Goal: Task Accomplishment & Management: Complete application form

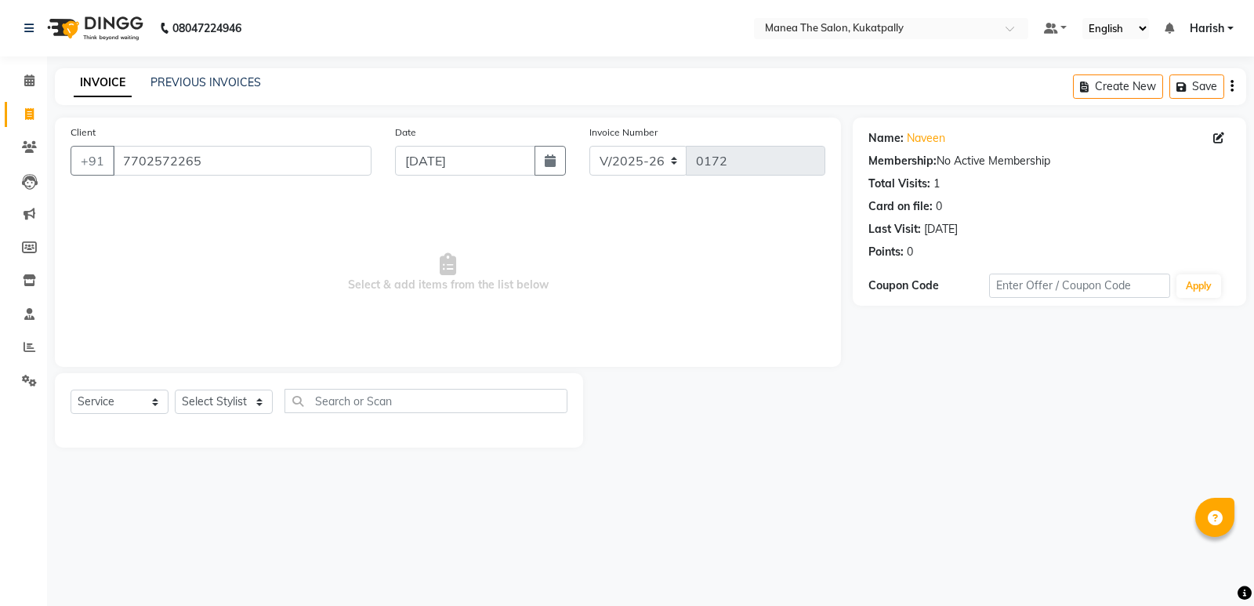
select select "5471"
select select "service"
type input "5"
click at [187, 161] on input "5" at bounding box center [242, 161] width 259 height 30
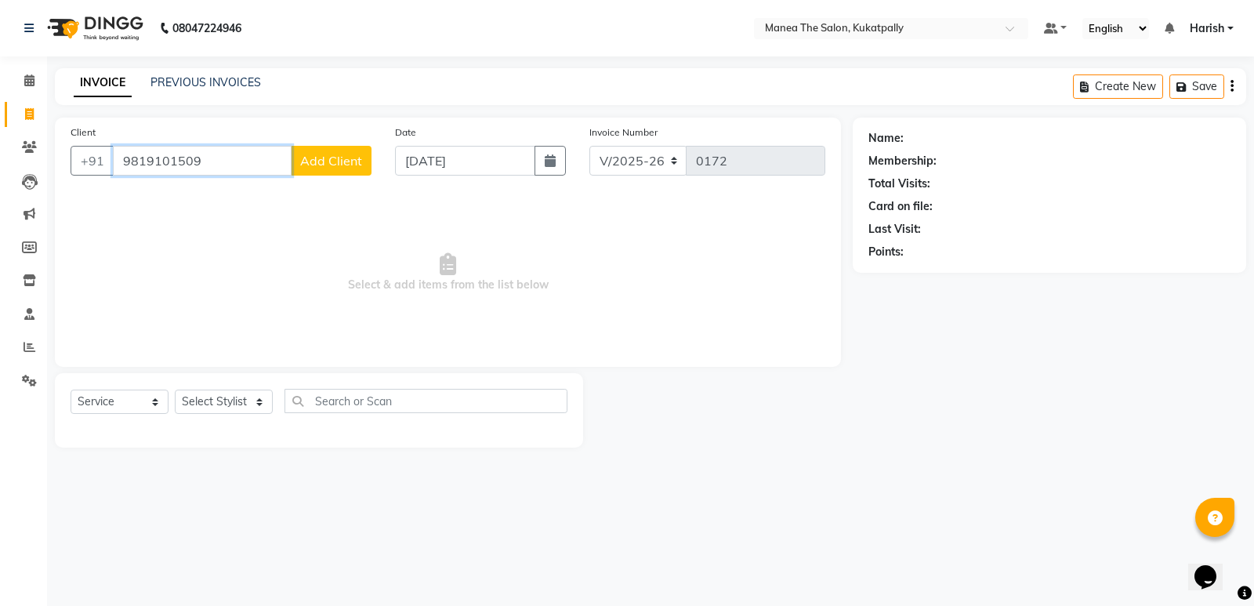
click at [196, 159] on input "9819101509" at bounding box center [202, 161] width 179 height 30
type input "9"
paste input "9959681059"
click at [245, 159] on input "9959681059" at bounding box center [202, 161] width 179 height 30
type input "9"
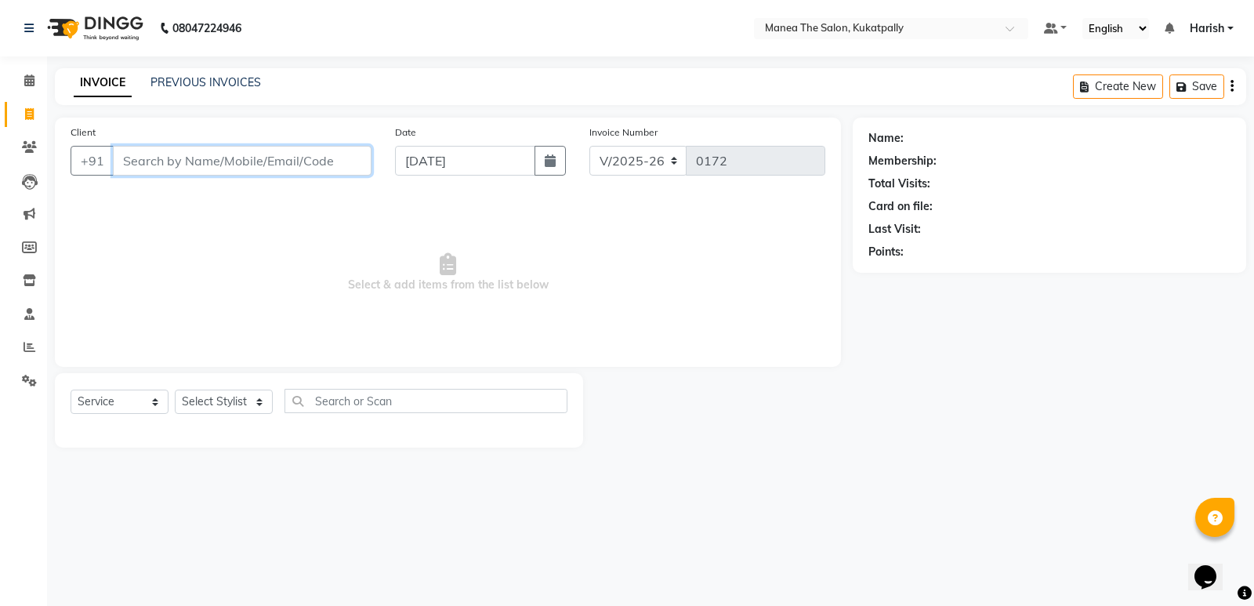
paste input "VISHAL"
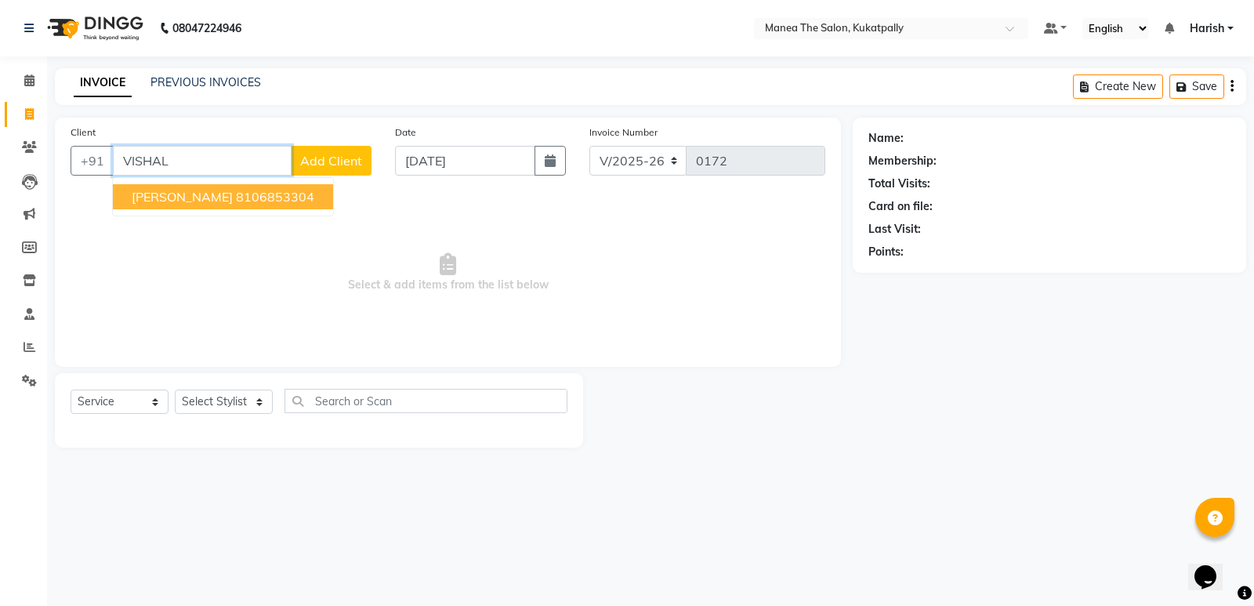
type input "VISHAL"
click at [341, 161] on span "Add Client" at bounding box center [331, 161] width 62 height 16
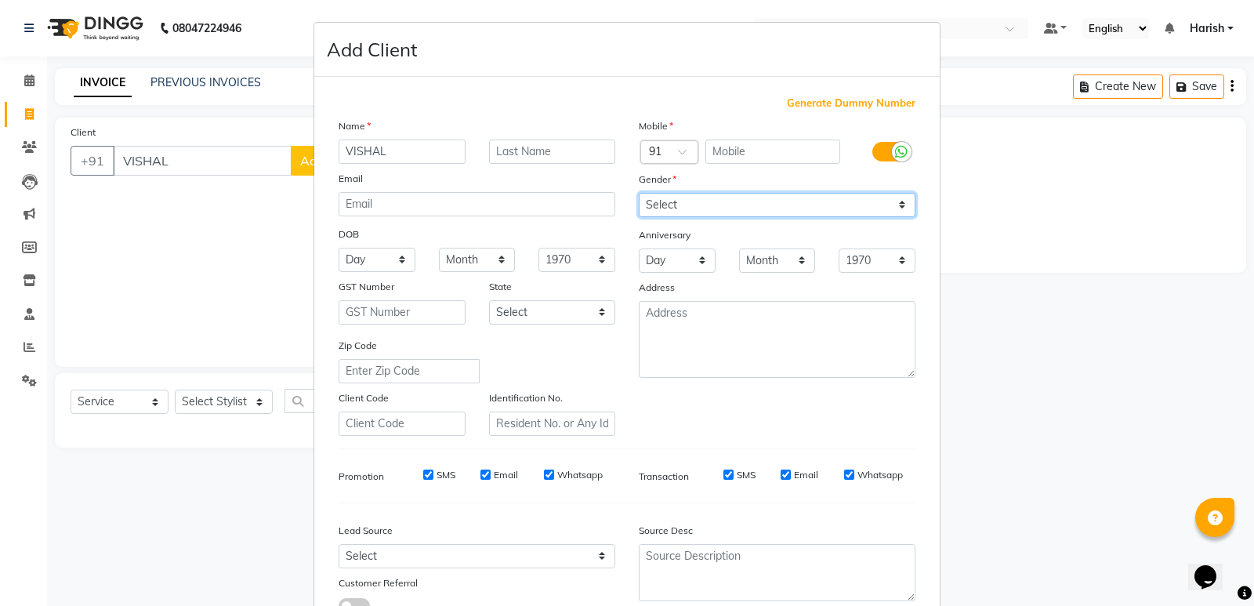
click at [807, 197] on select "Select [DEMOGRAPHIC_DATA] [DEMOGRAPHIC_DATA] Other Prefer Not To Say" at bounding box center [777, 205] width 277 height 24
select select "[DEMOGRAPHIC_DATA]"
click at [639, 193] on select "Select [DEMOGRAPHIC_DATA] [DEMOGRAPHIC_DATA] Other Prefer Not To Say" at bounding box center [777, 205] width 277 height 24
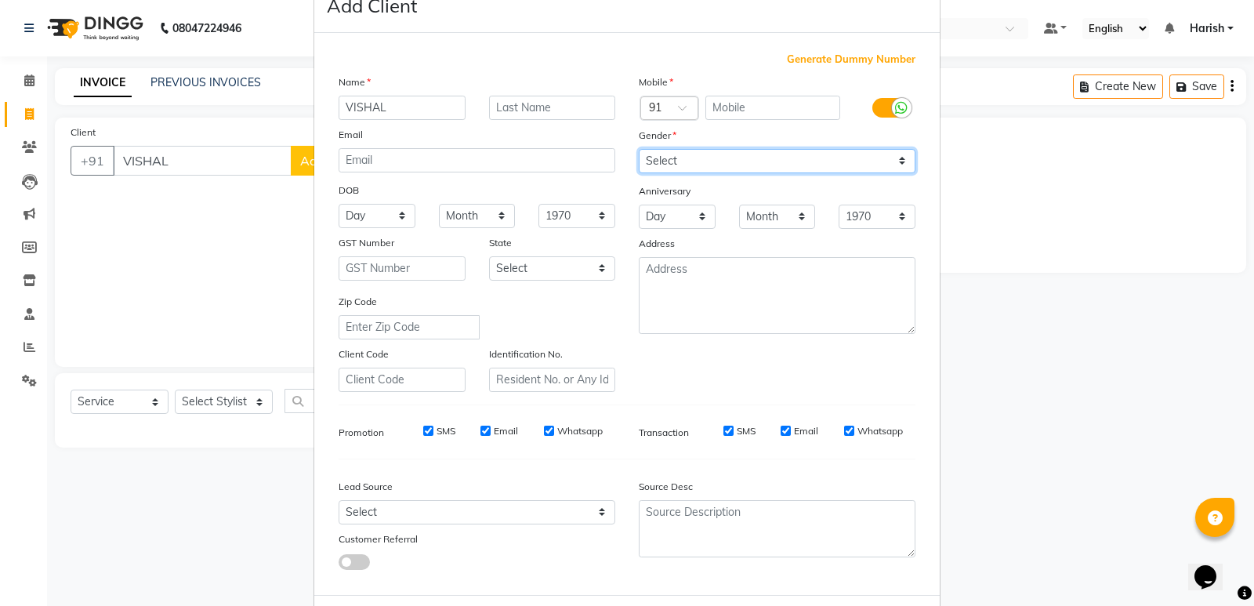
scroll to position [118, 0]
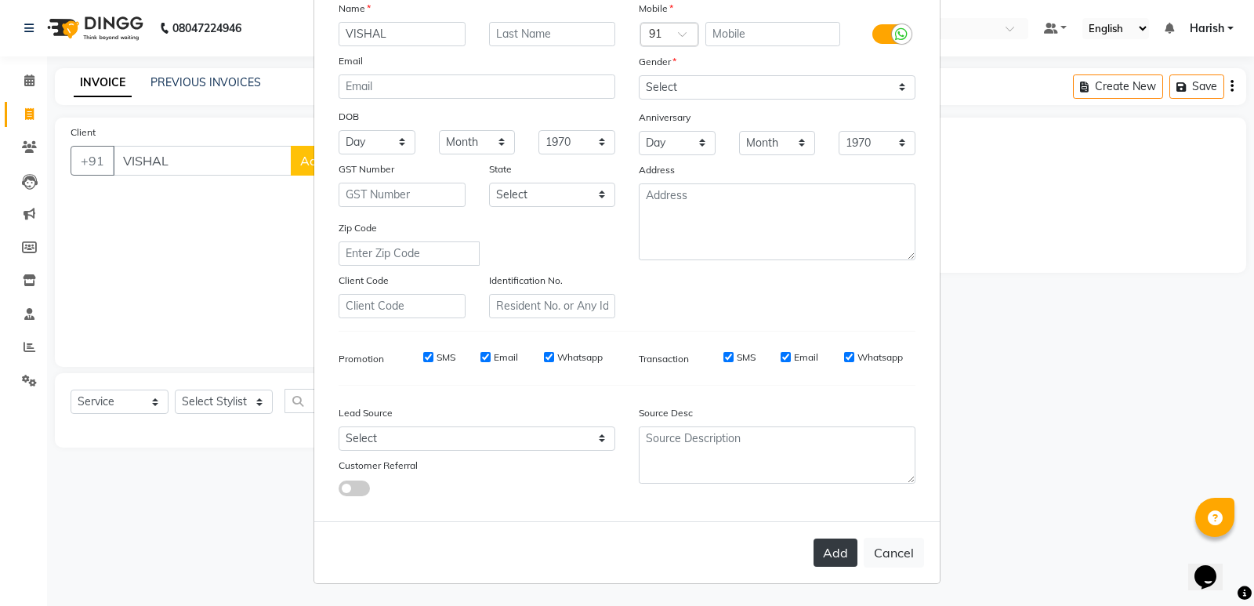
click at [823, 542] on button "Add" at bounding box center [835, 552] width 44 height 28
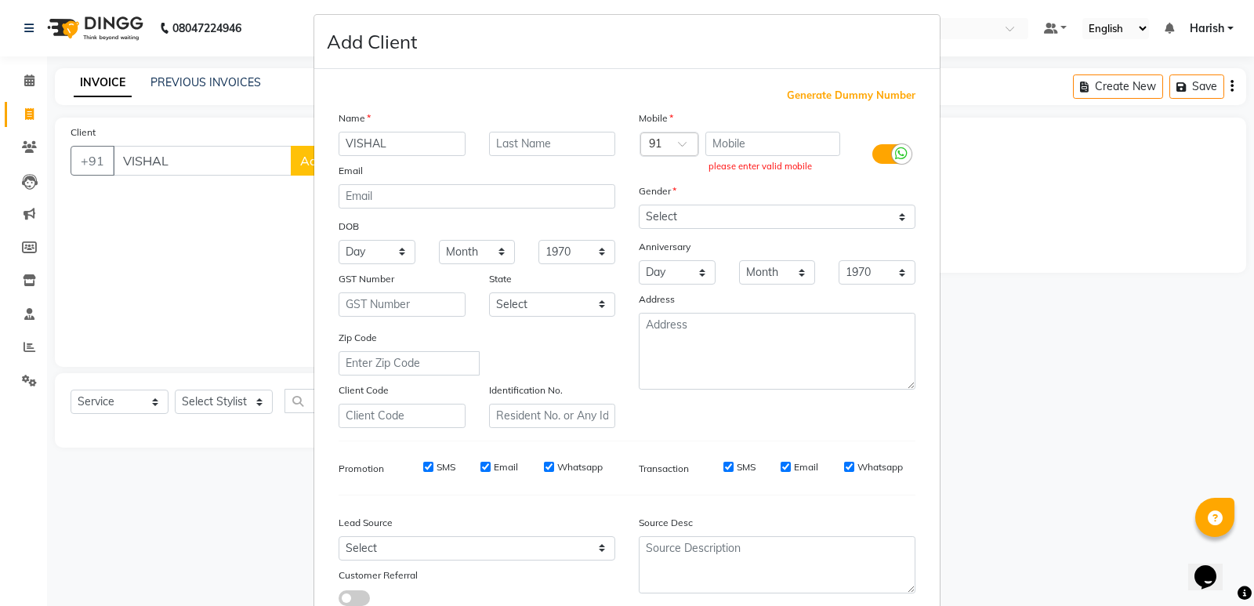
scroll to position [0, 0]
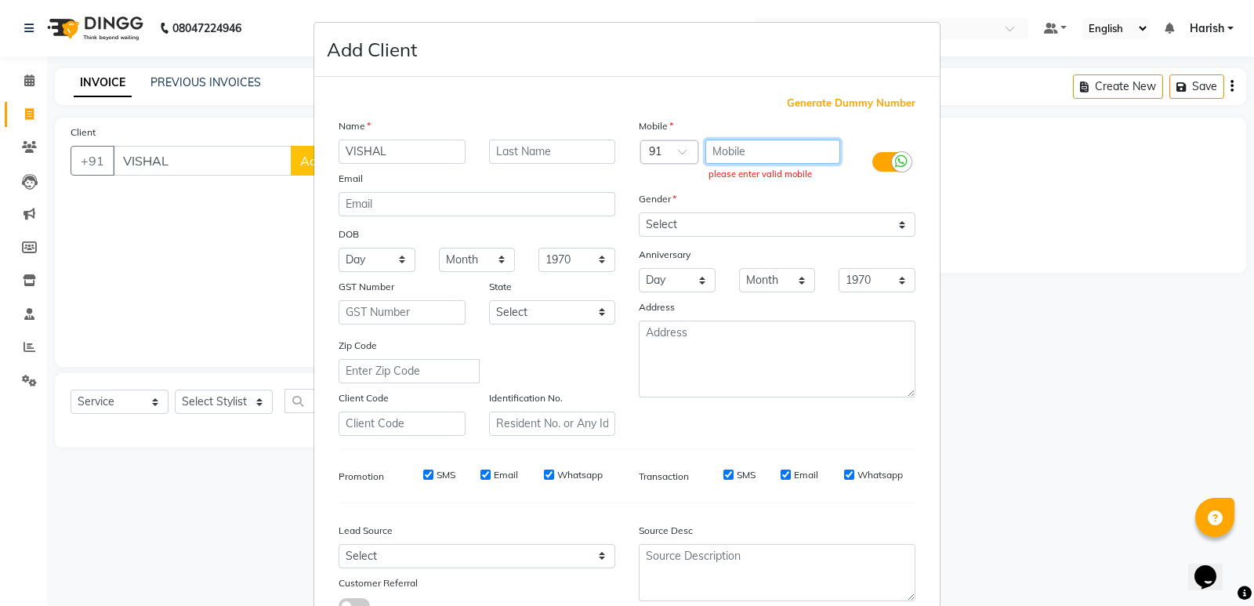
click at [755, 157] on input "text" at bounding box center [773, 151] width 136 height 24
click at [213, 157] on ngb-modal-window "Add Client Generate Dummy Number Name VISHAL Email DOB Day 01 02 03 04 05 06 07…" at bounding box center [627, 303] width 1254 height 606
click at [269, 241] on ngb-modal-window "Add Client Generate Dummy Number Name VISHAL Email DOB Day 01 02 03 04 05 06 07…" at bounding box center [627, 303] width 1254 height 606
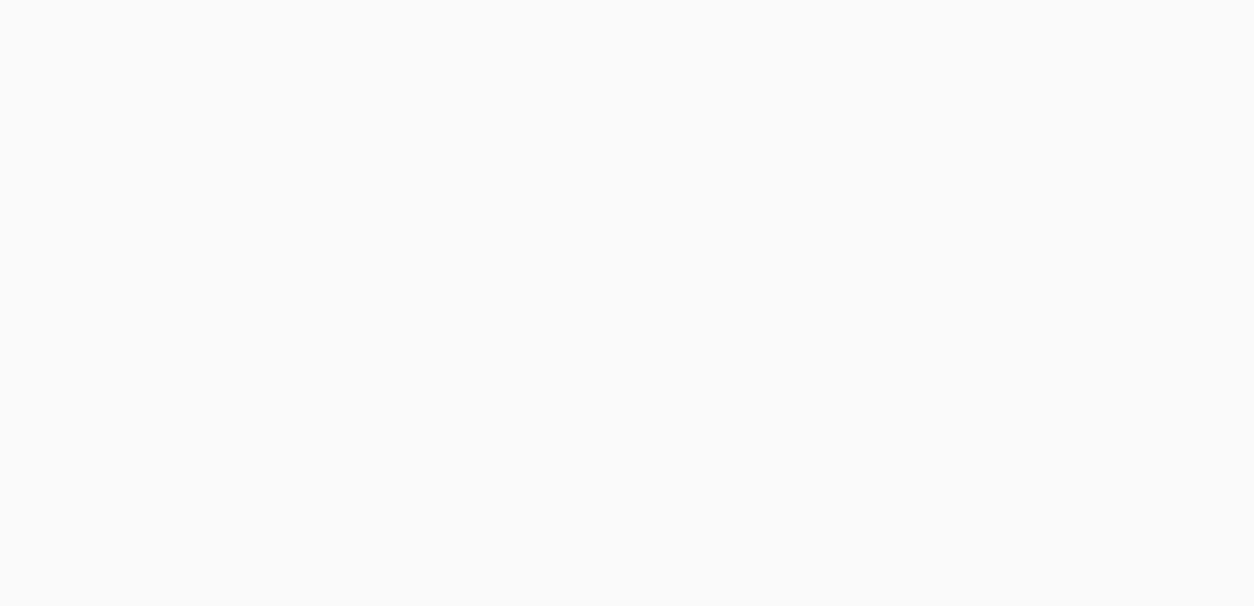
select select "service"
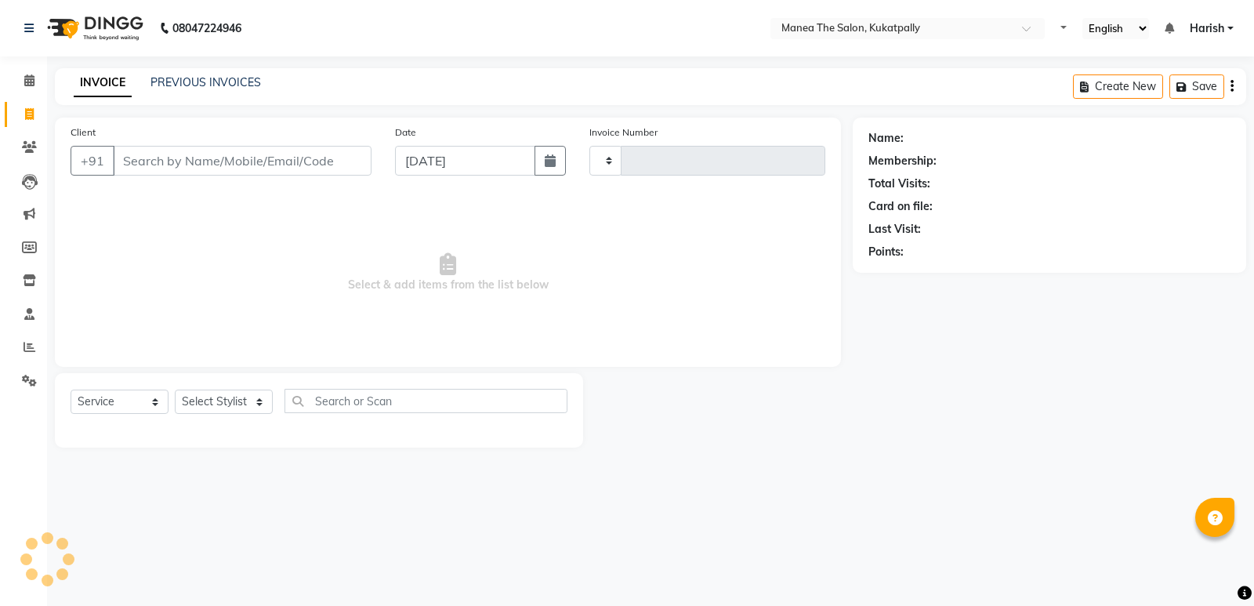
type input "0172"
select select "5471"
click at [380, 273] on span "Select & add items from the list below" at bounding box center [448, 272] width 755 height 157
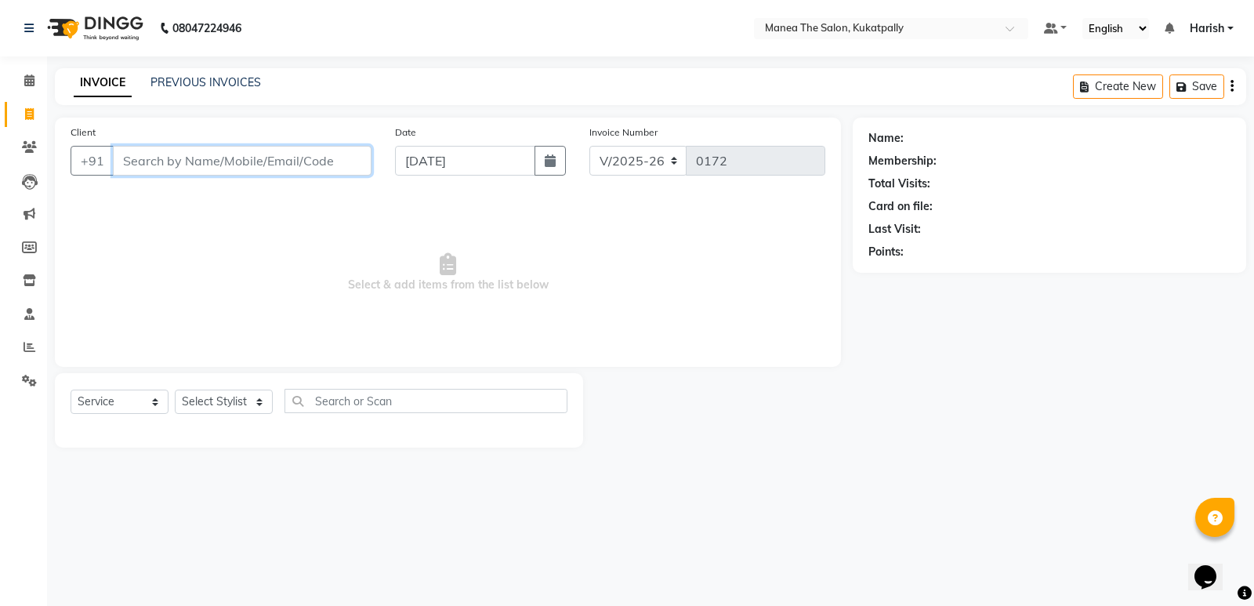
click at [226, 169] on input "Client" at bounding box center [242, 161] width 259 height 30
paste input "9819101509"
type input "9819101509"
click at [272, 213] on span "Select & add items from the list below" at bounding box center [448, 272] width 755 height 157
click at [316, 152] on button "Add Client" at bounding box center [331, 161] width 81 height 30
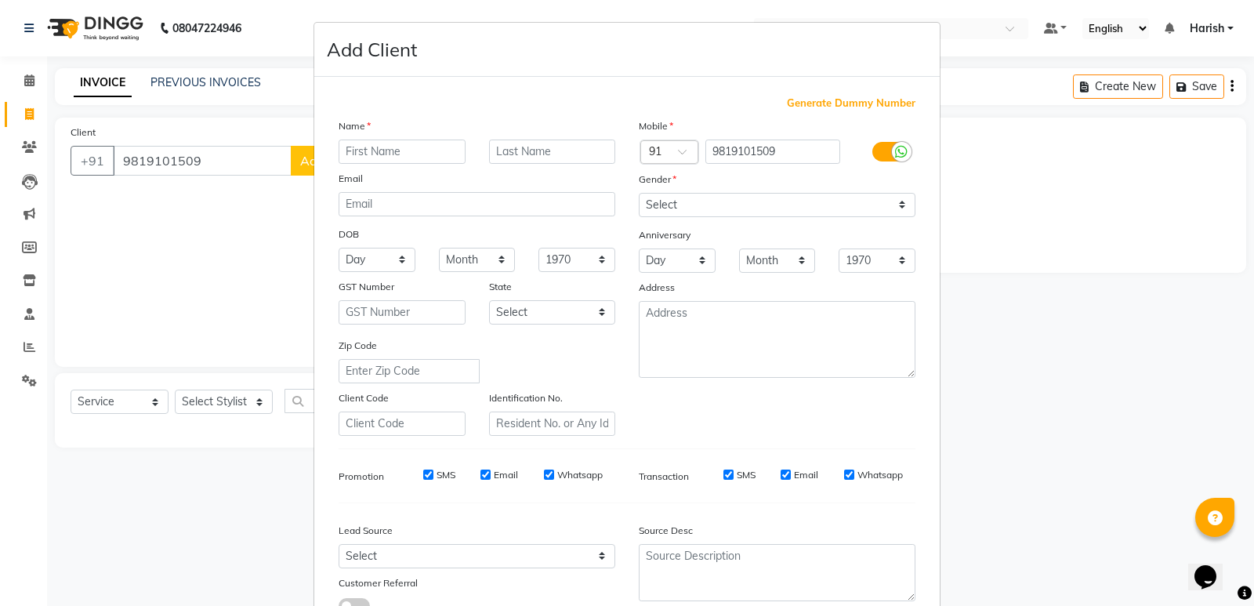
click at [358, 144] on input "text" at bounding box center [402, 151] width 127 height 24
type input "VISHAL"
click at [765, 206] on select "Select [DEMOGRAPHIC_DATA] [DEMOGRAPHIC_DATA] Other Prefer Not To Say" at bounding box center [777, 205] width 277 height 24
select select "[DEMOGRAPHIC_DATA]"
click at [639, 193] on select "Select [DEMOGRAPHIC_DATA] [DEMOGRAPHIC_DATA] Other Prefer Not To Say" at bounding box center [777, 205] width 277 height 24
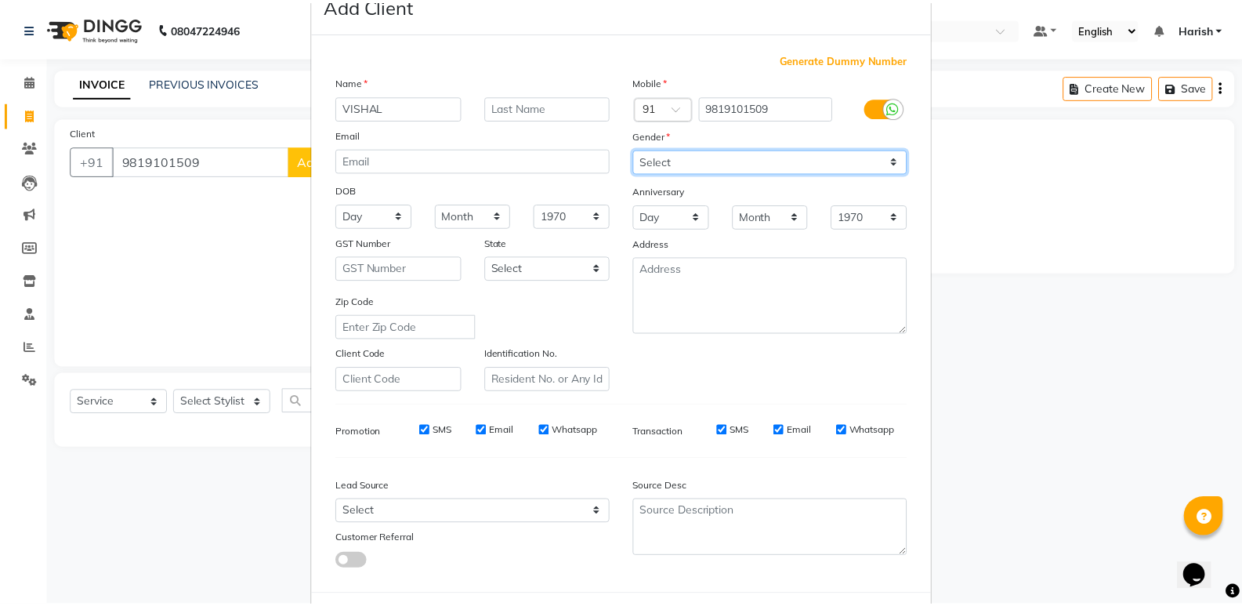
scroll to position [118, 0]
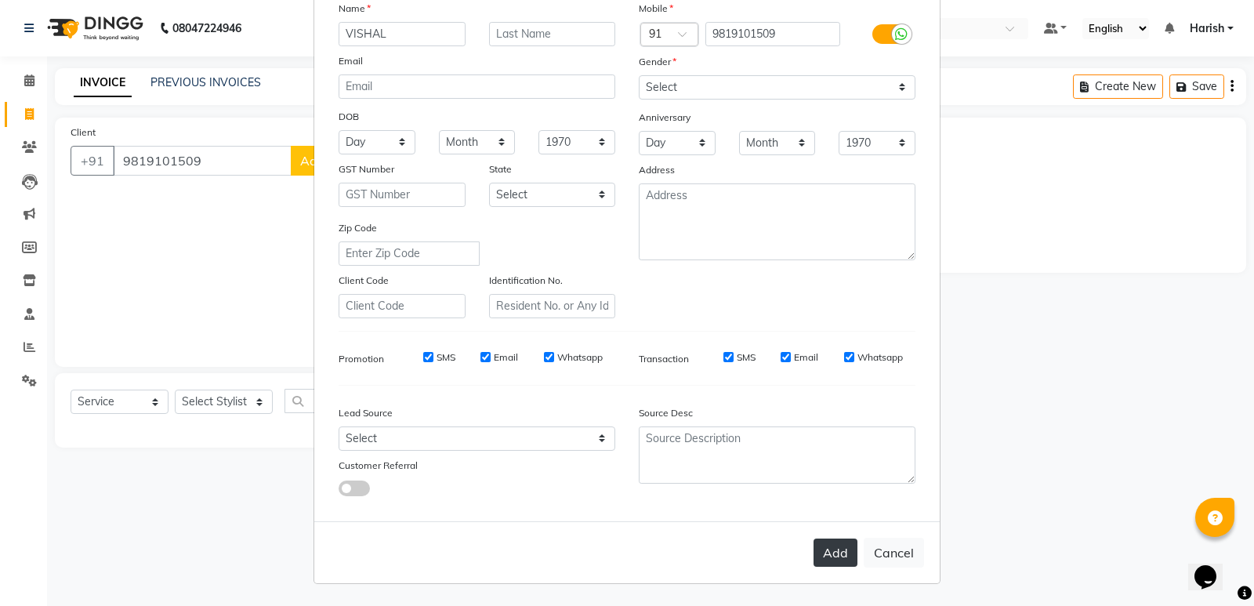
click at [820, 549] on button "Add" at bounding box center [835, 552] width 44 height 28
select select
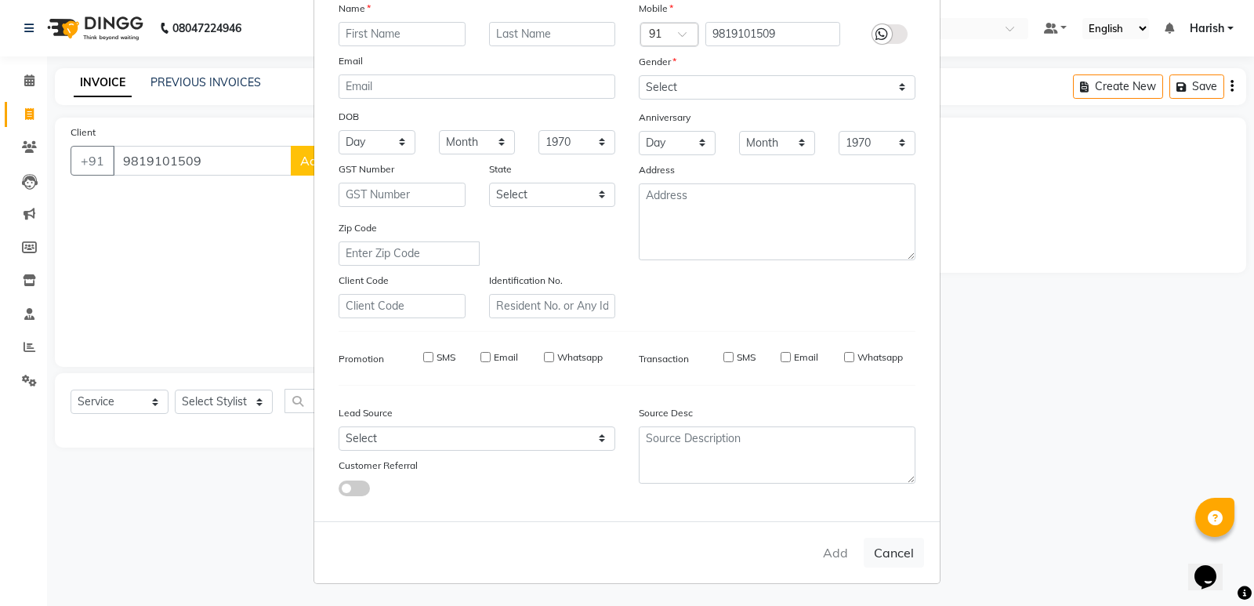
select select
checkbox input "false"
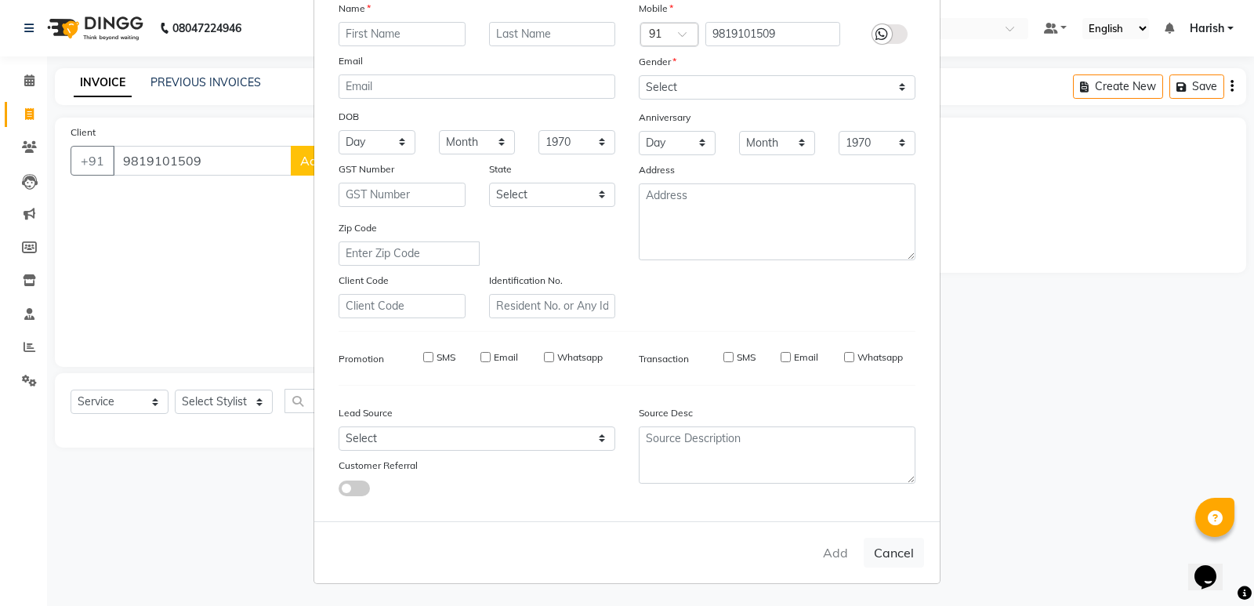
checkbox input "false"
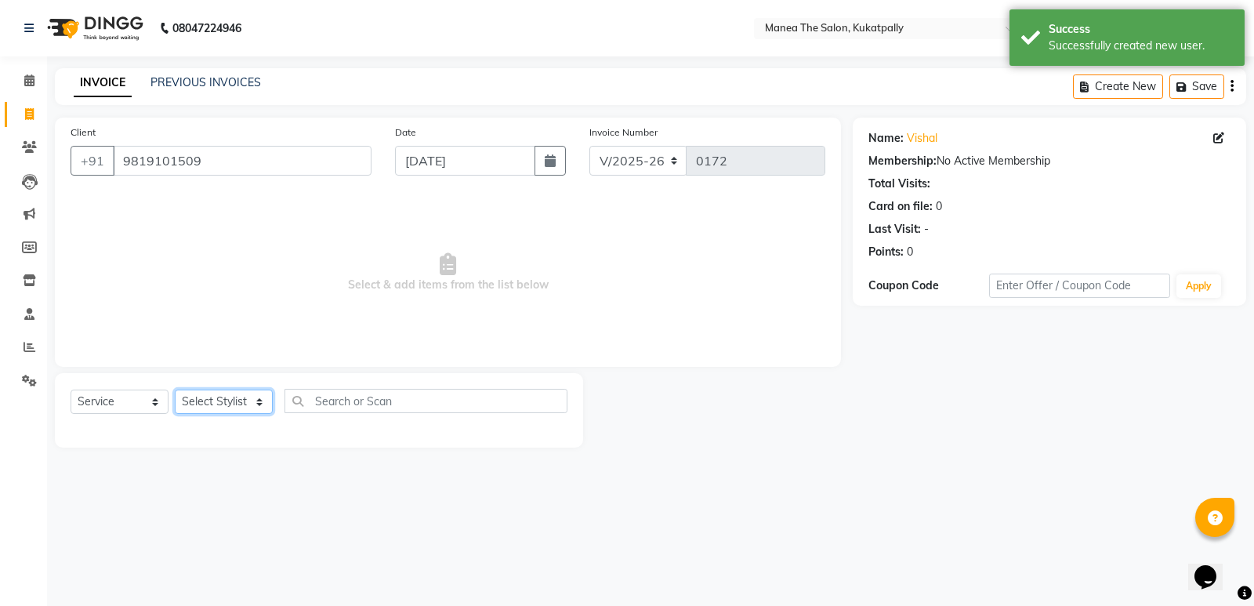
click at [210, 399] on select "Select Stylist M NAVEEN MURALI [PERSON_NAME] [PERSON_NAME] TRAINER" at bounding box center [224, 401] width 98 height 24
select select "36855"
click at [175, 389] on select "Select Stylist M NAVEEN MURALI [PERSON_NAME] [PERSON_NAME] TRAINER" at bounding box center [224, 401] width 98 height 24
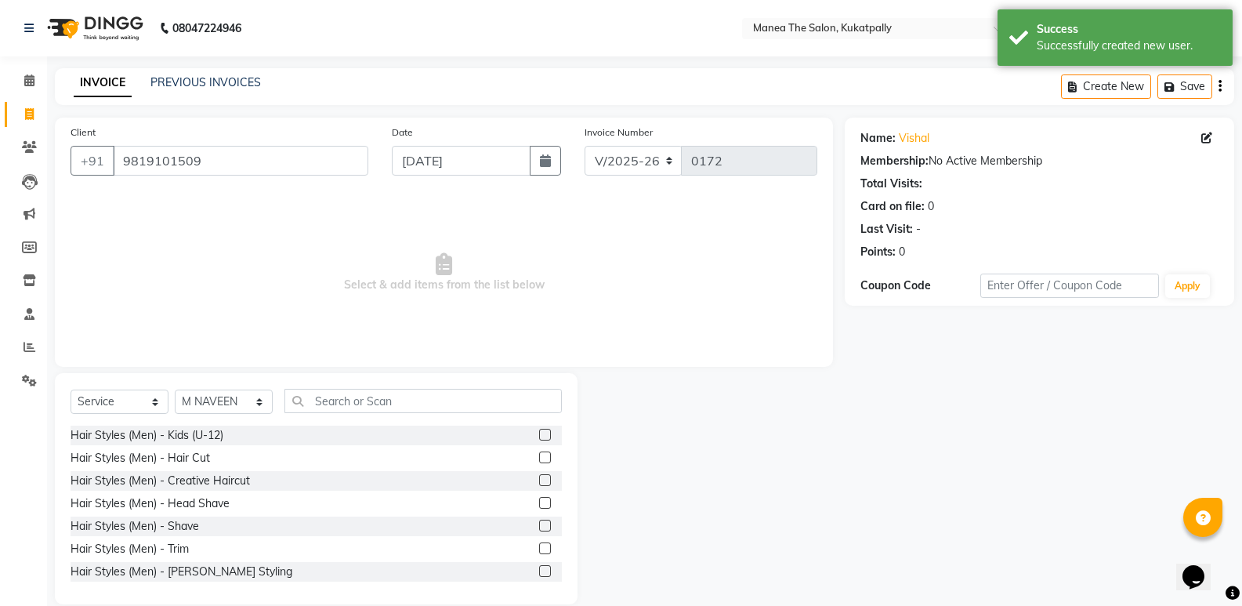
click at [539, 455] on label at bounding box center [545, 457] width 12 height 12
click at [539, 455] on input "checkbox" at bounding box center [544, 458] width 10 height 10
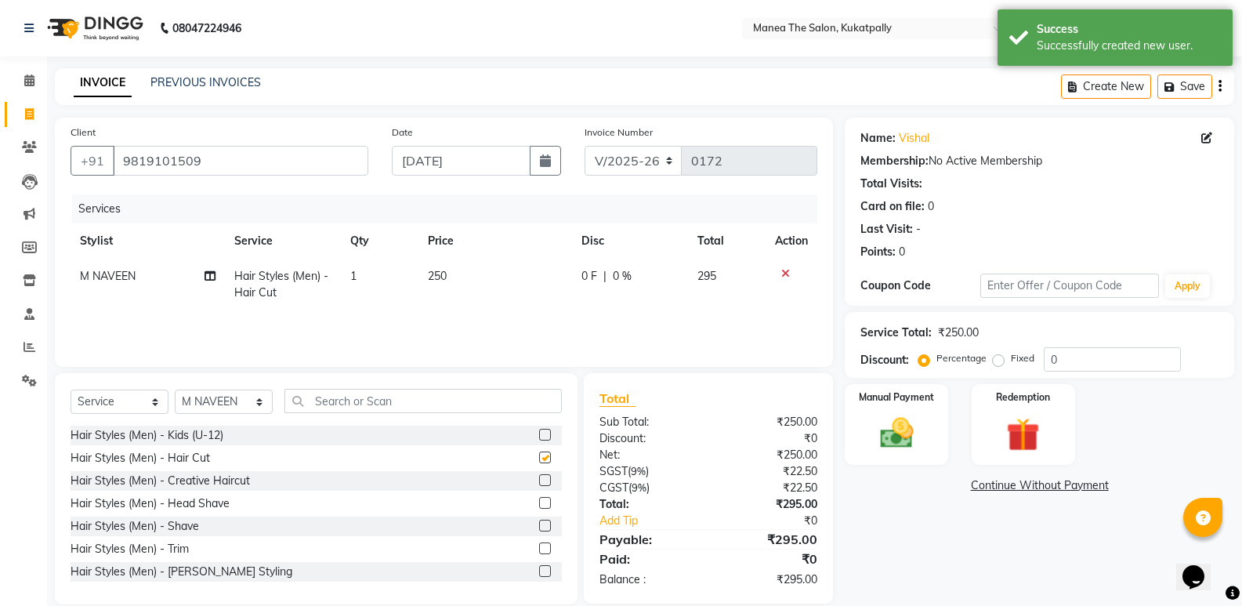
checkbox input "false"
click at [539, 570] on label at bounding box center [545, 571] width 12 height 12
click at [539, 570] on input "checkbox" at bounding box center [544, 572] width 10 height 10
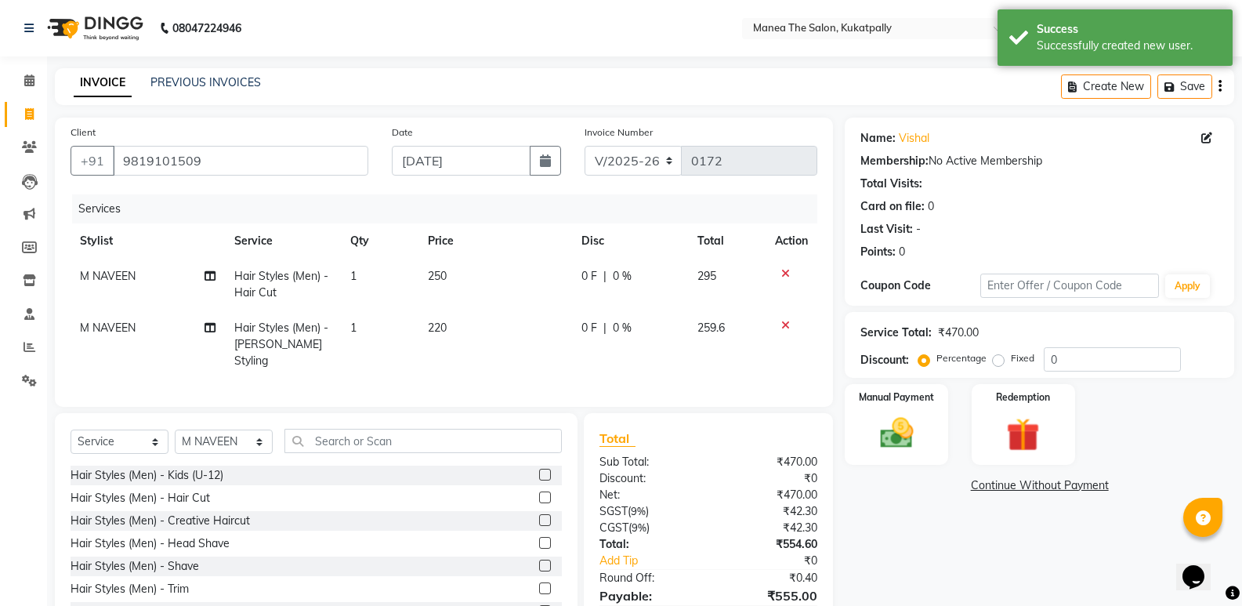
checkbox input "false"
click at [440, 433] on input "text" at bounding box center [422, 441] width 277 height 24
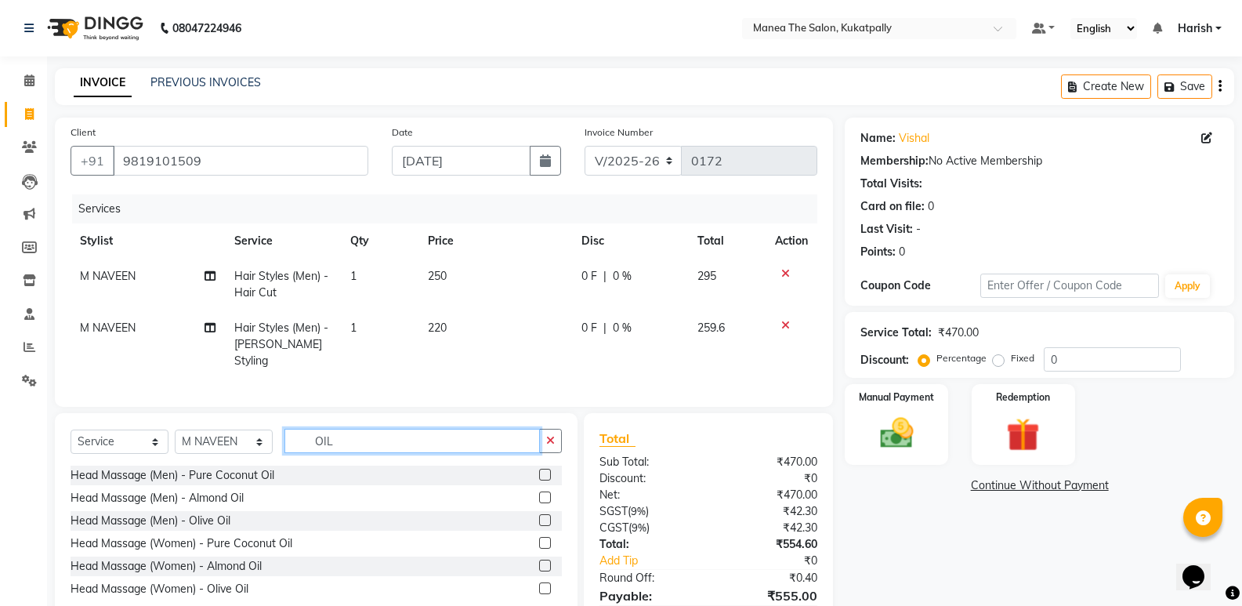
type input "OIL"
click at [545, 469] on label at bounding box center [545, 475] width 12 height 12
click at [545, 470] on input "checkbox" at bounding box center [544, 475] width 10 height 10
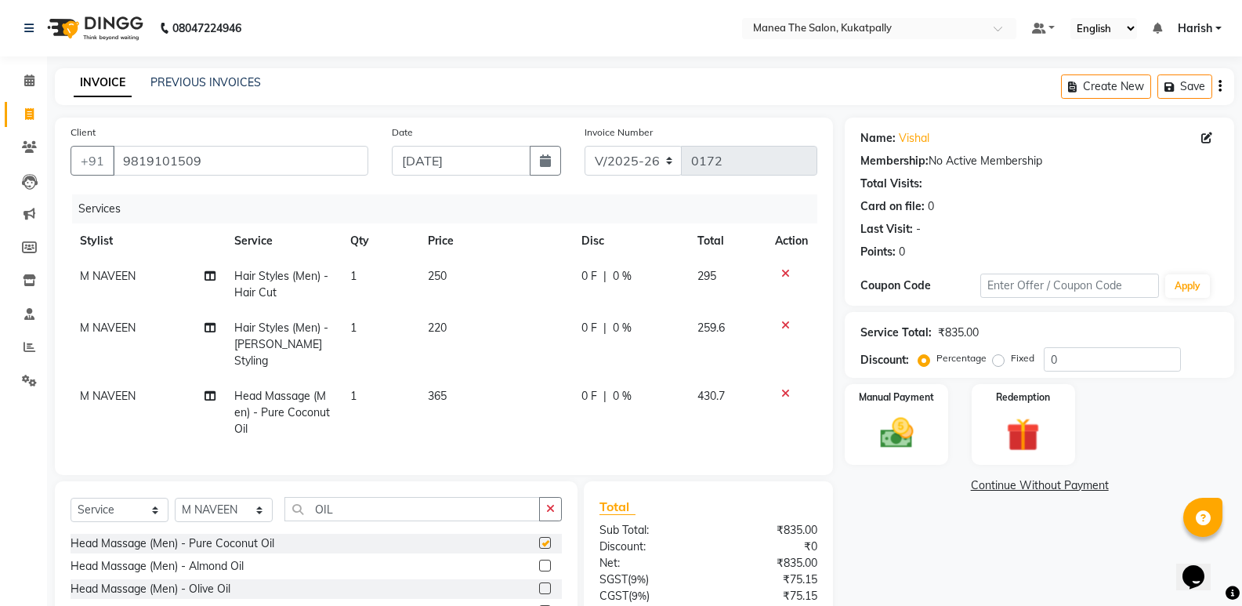
checkbox input "false"
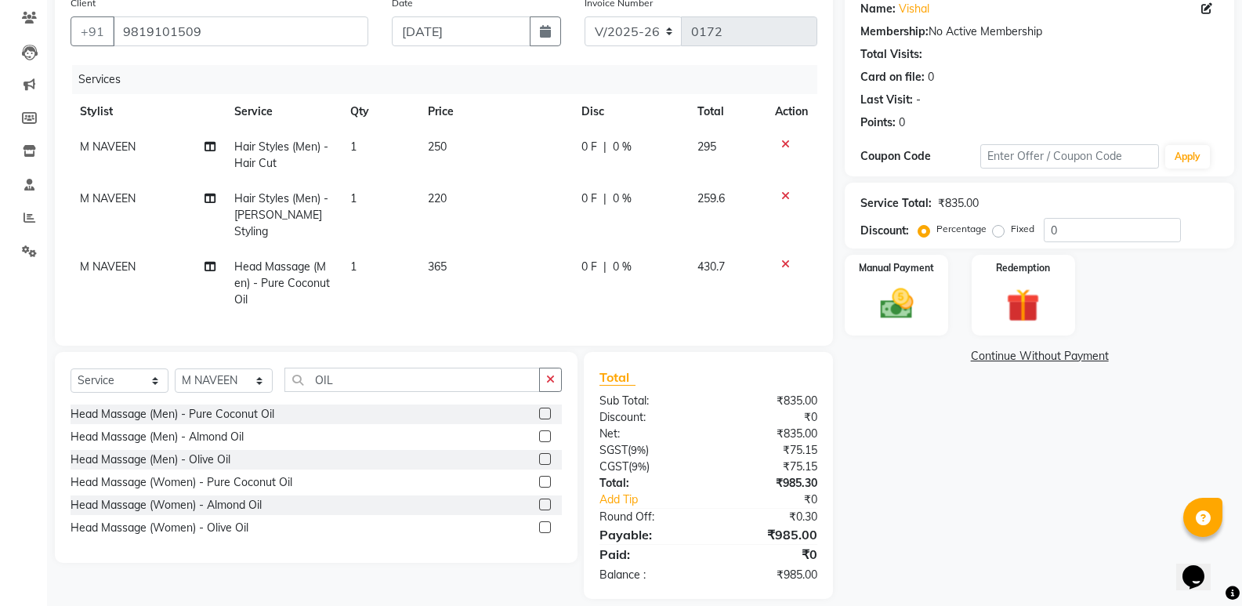
scroll to position [141, 0]
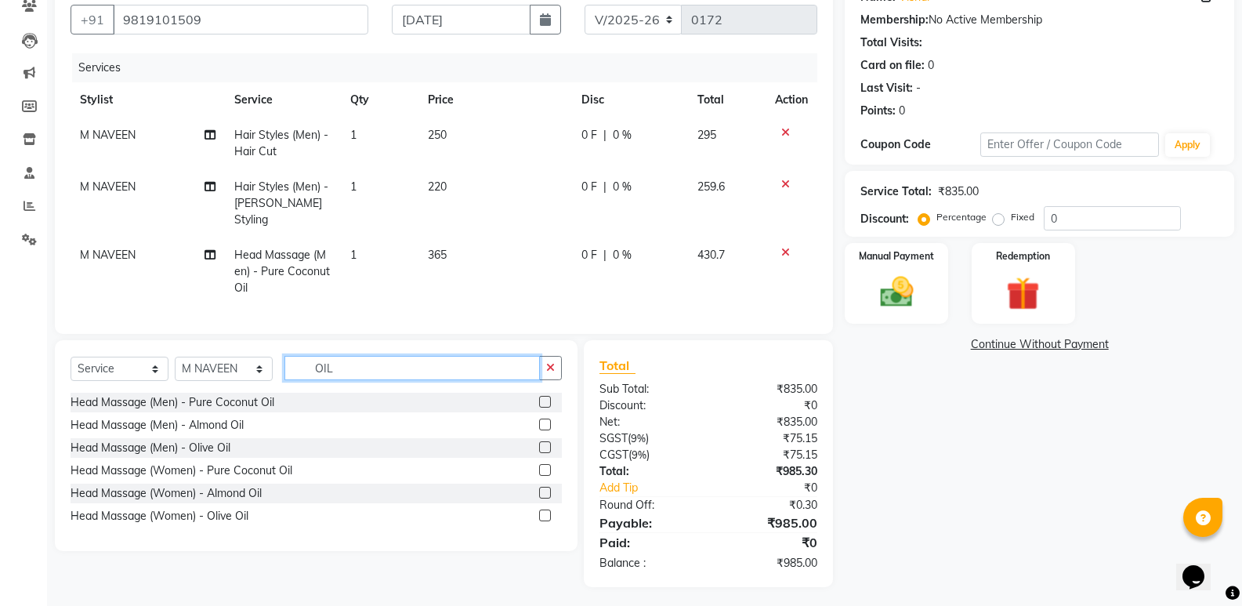
click at [435, 372] on input "OIL" at bounding box center [411, 368] width 255 height 24
type input "O"
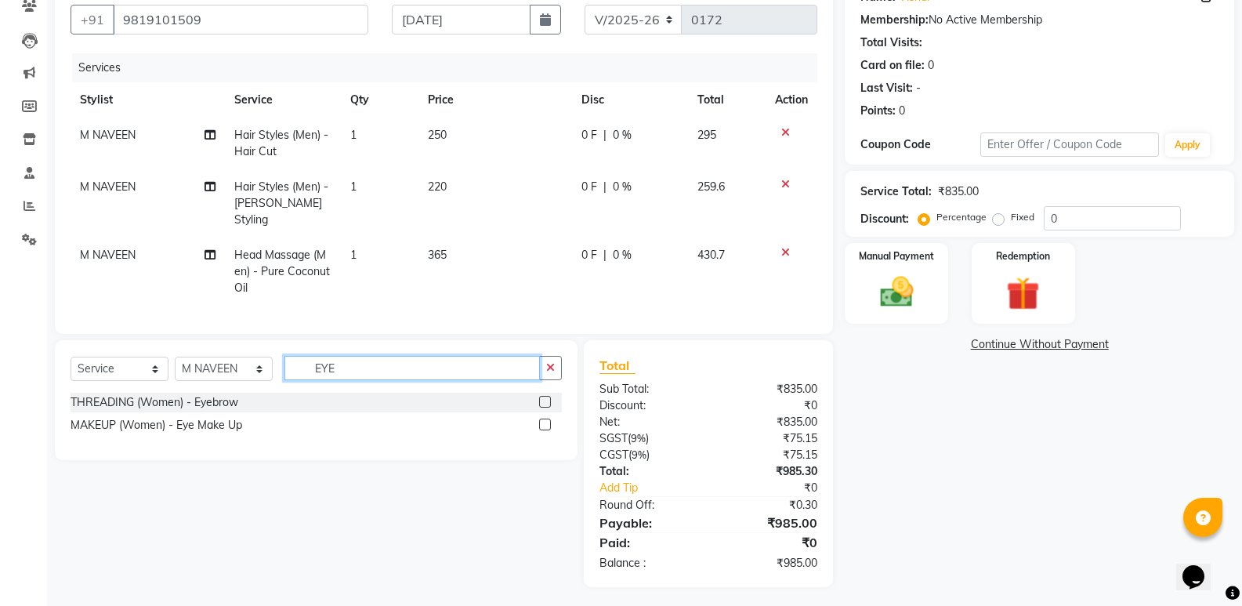
type input "EYE"
click at [545, 396] on label at bounding box center [545, 402] width 12 height 12
click at [545, 397] on input "checkbox" at bounding box center [544, 402] width 10 height 10
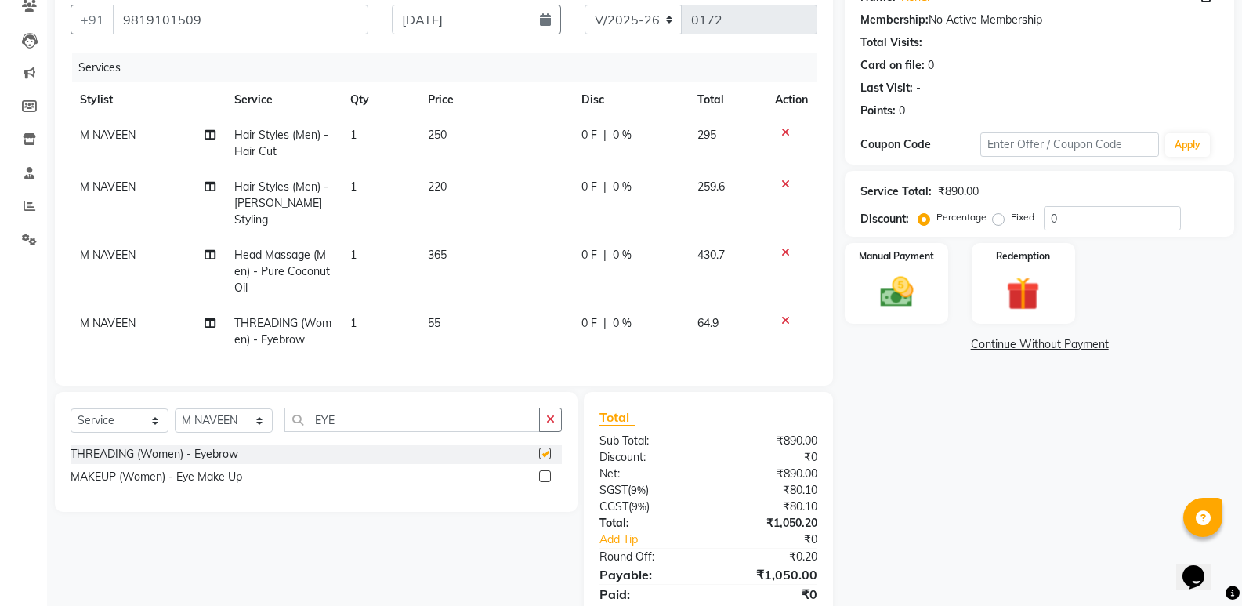
checkbox input "false"
click at [444, 418] on input "EYE" at bounding box center [411, 419] width 255 height 24
type input "E"
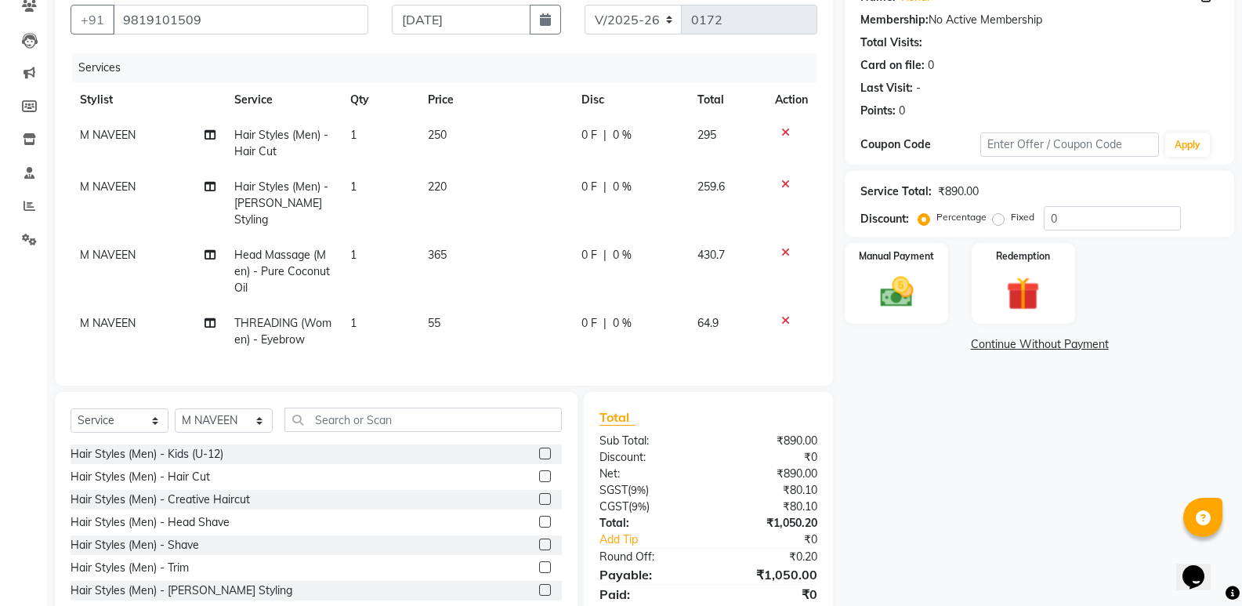
click at [198, 306] on td "M NAVEEN" at bounding box center [148, 332] width 154 height 52
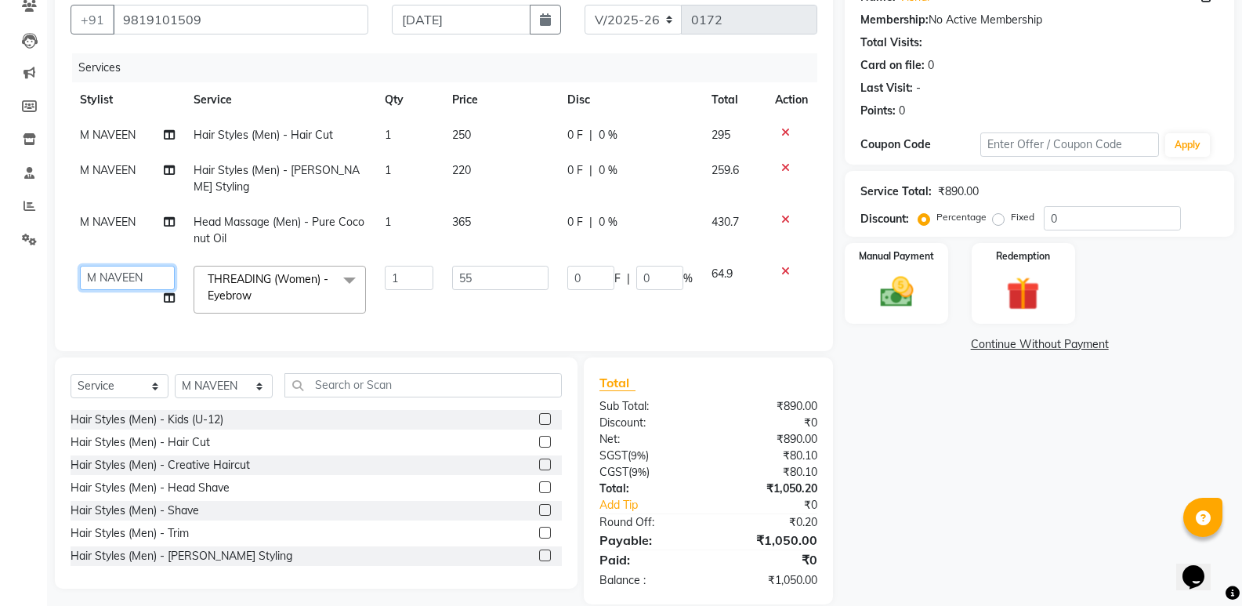
click at [155, 266] on select "M [PERSON_NAME] [PERSON_NAME] [PERSON_NAME] TRAINER" at bounding box center [127, 278] width 95 height 24
select select "50239"
click at [448, 342] on div "Client [PHONE_NUMBER] Date [DATE] Invoice Number V/2025 V/[PHONE_NUMBER] Servic…" at bounding box center [444, 163] width 778 height 375
click at [437, 289] on td "1" at bounding box center [408, 289] width 67 height 67
click at [439, 284] on td "1" at bounding box center [408, 289] width 67 height 67
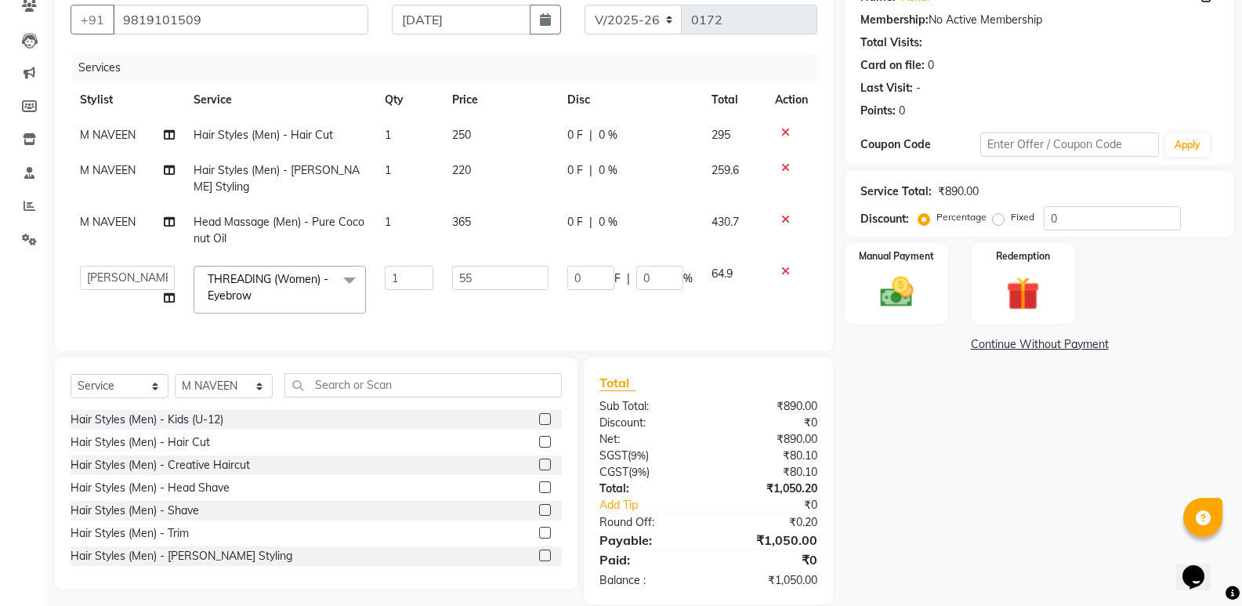
click at [439, 284] on td "1" at bounding box center [408, 289] width 67 height 67
click at [336, 385] on input "text" at bounding box center [422, 385] width 277 height 24
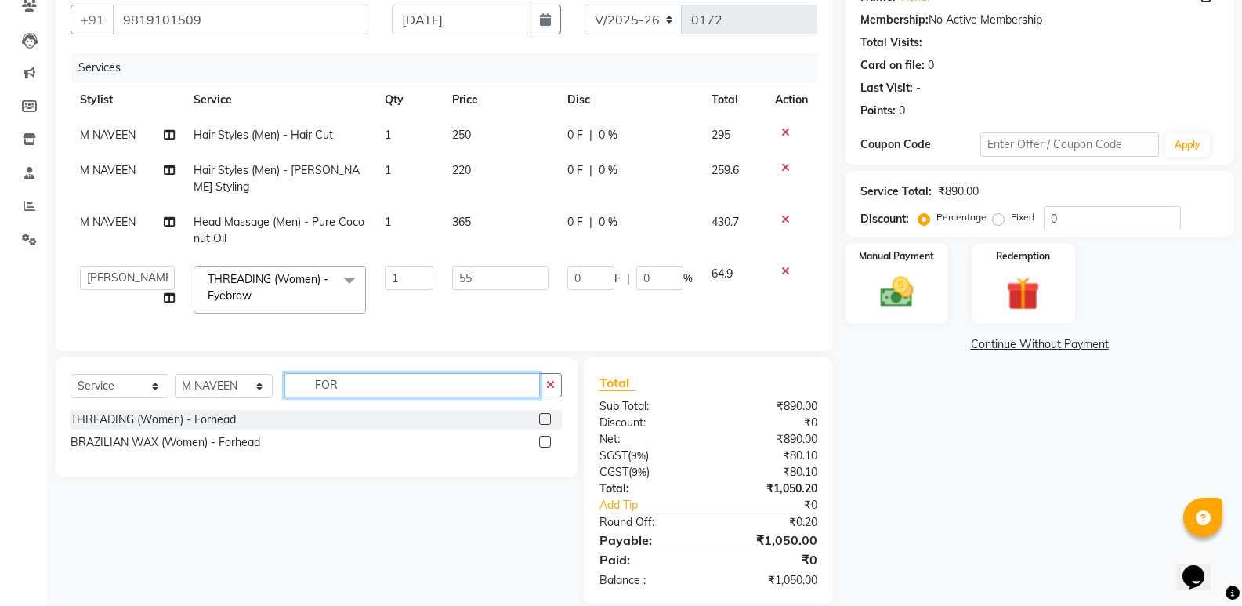
type input "FOR"
click at [544, 414] on label at bounding box center [545, 419] width 12 height 12
click at [544, 415] on input "checkbox" at bounding box center [544, 420] width 10 height 10
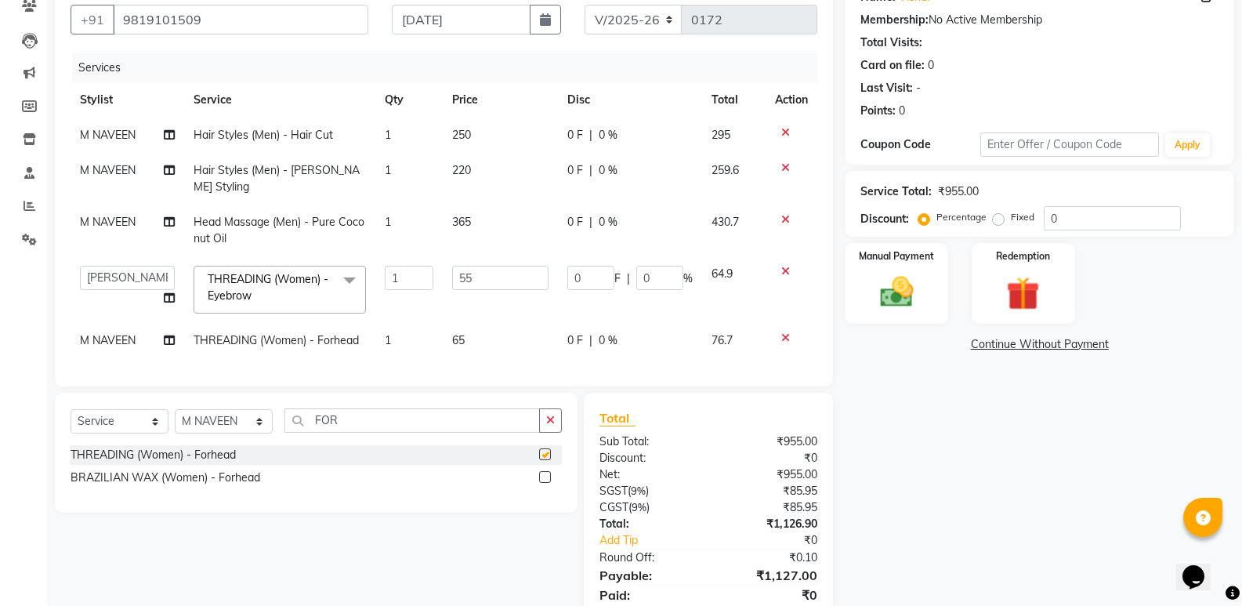
checkbox input "false"
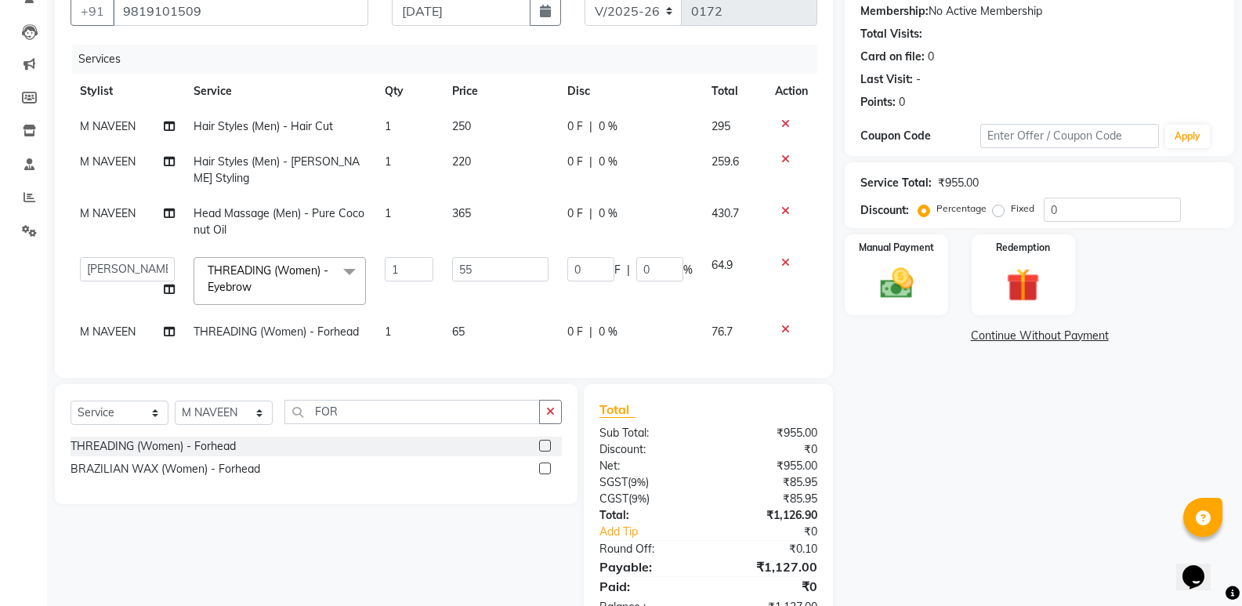
scroll to position [115, 0]
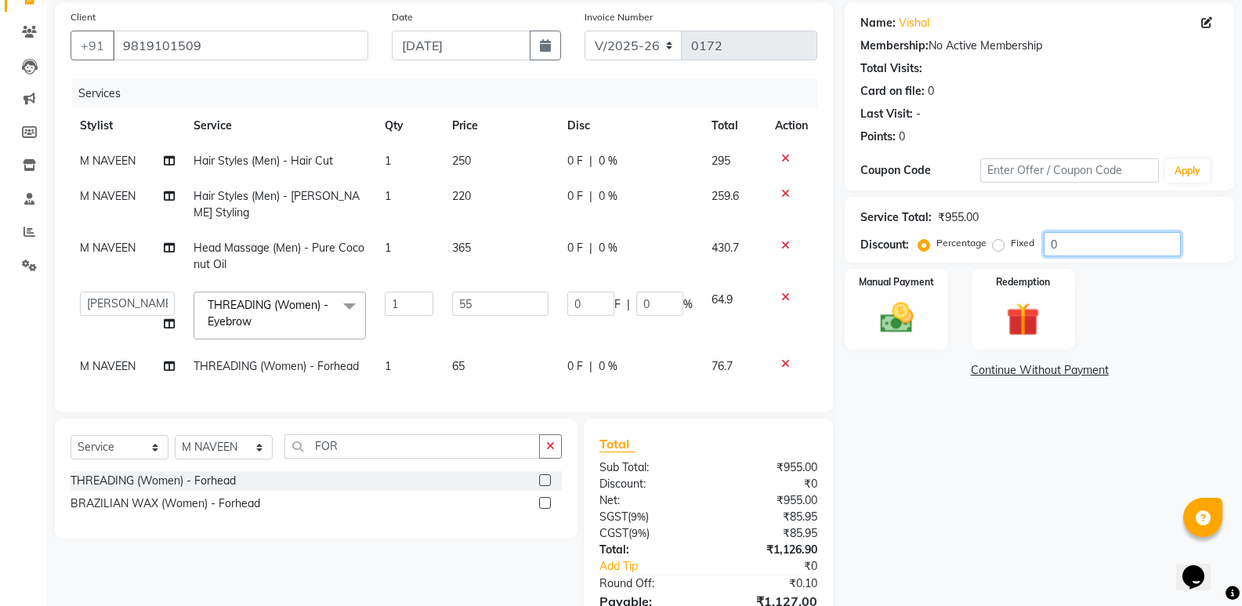
click at [1112, 251] on input "0" at bounding box center [1112, 244] width 137 height 24
type input "2"
type input "1.1"
type input "2"
type input "20"
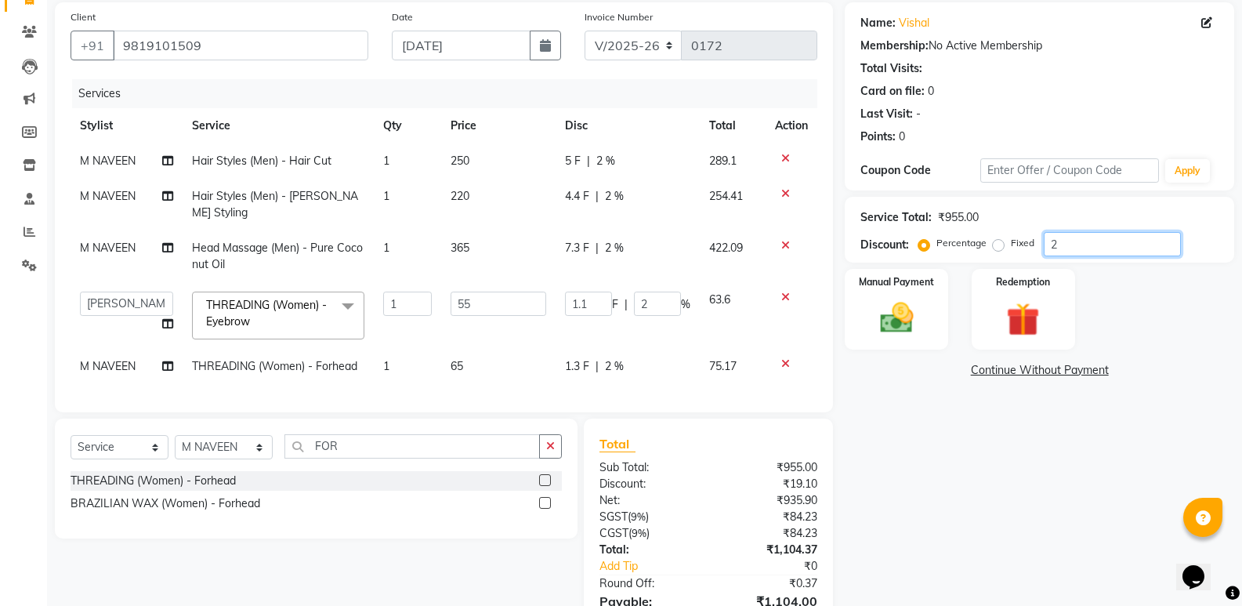
type input "11"
type input "20"
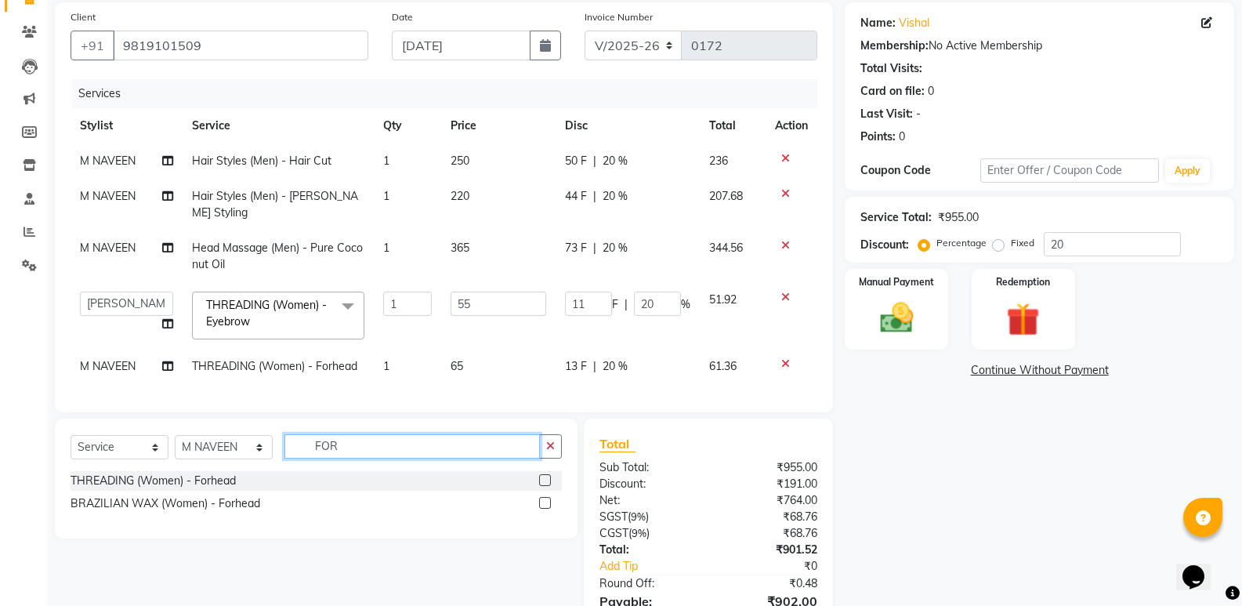
click at [360, 447] on input "FOR" at bounding box center [411, 446] width 255 height 24
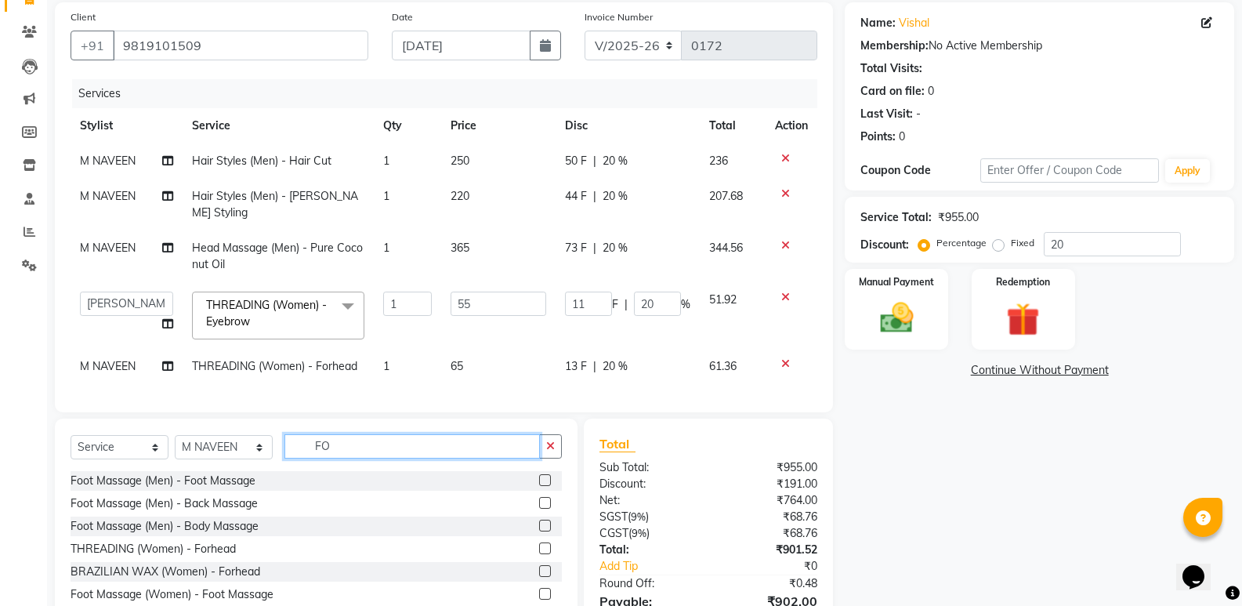
type input "F"
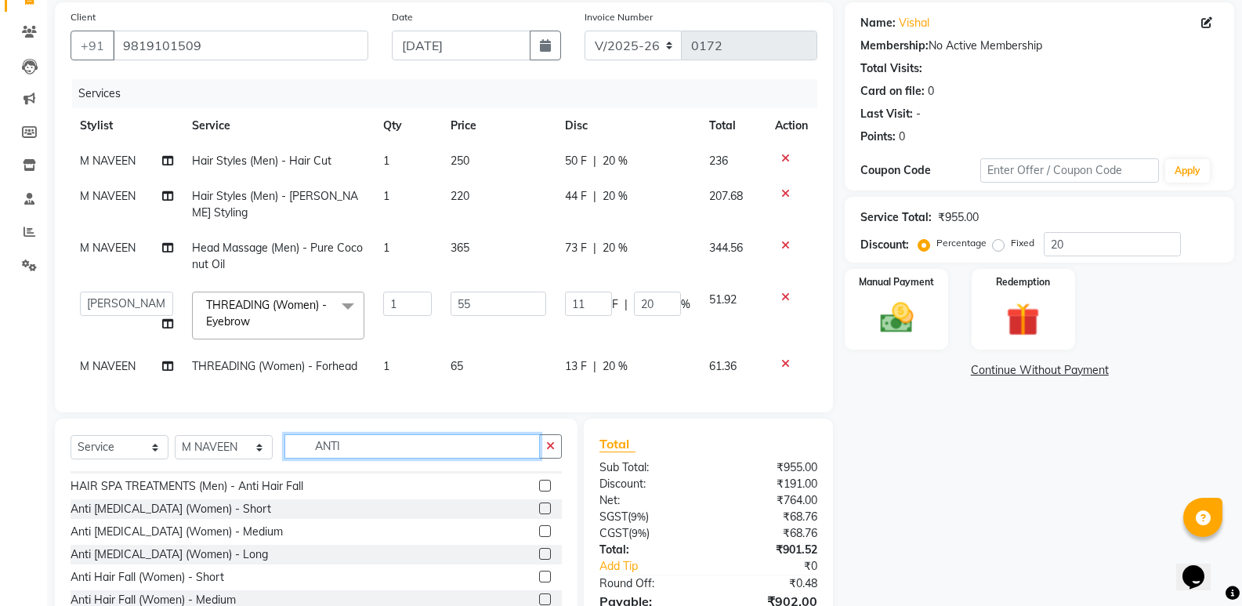
scroll to position [25, 0]
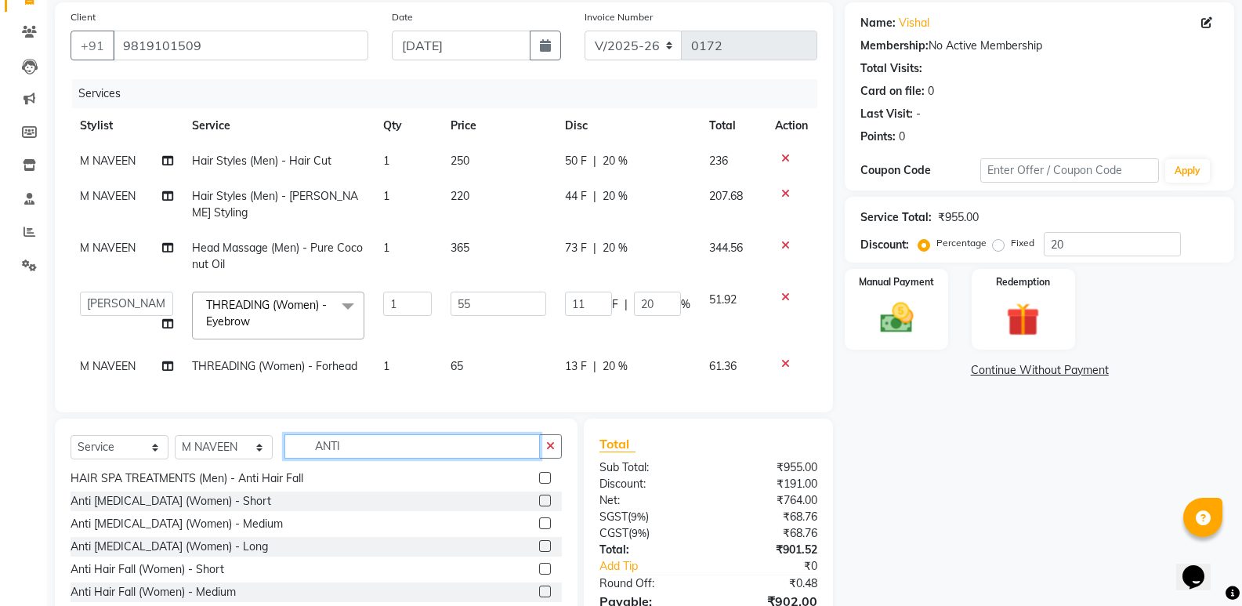
type input "ANTI"
click at [539, 540] on label at bounding box center [545, 546] width 12 height 12
click at [539, 541] on input "checkbox" at bounding box center [544, 546] width 10 height 10
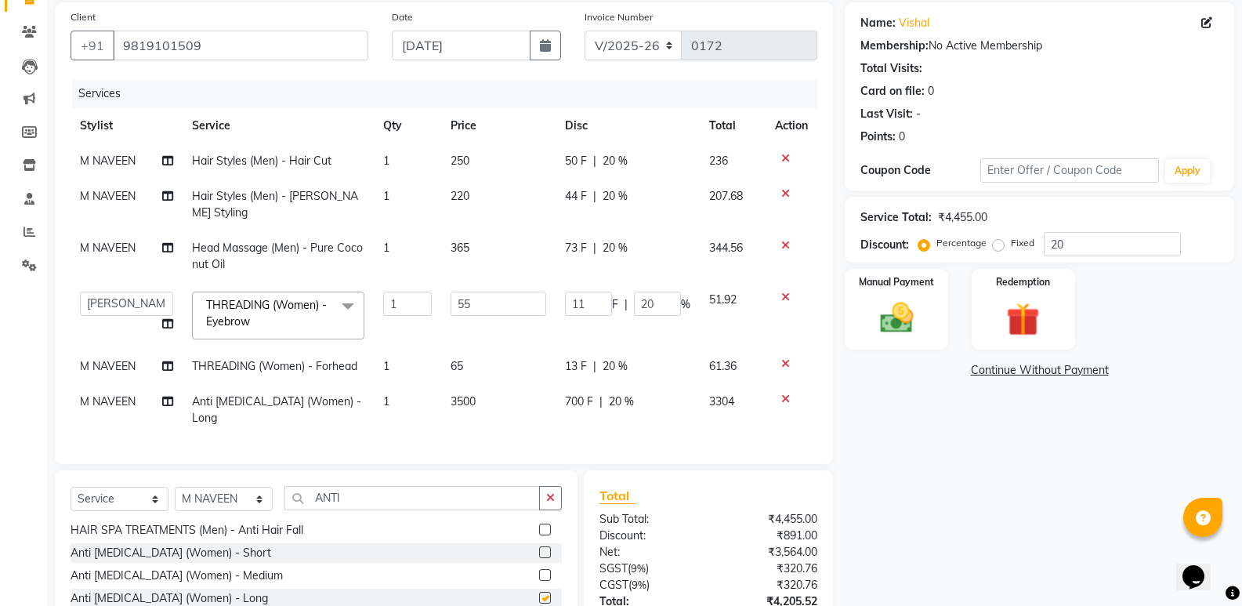
checkbox input "false"
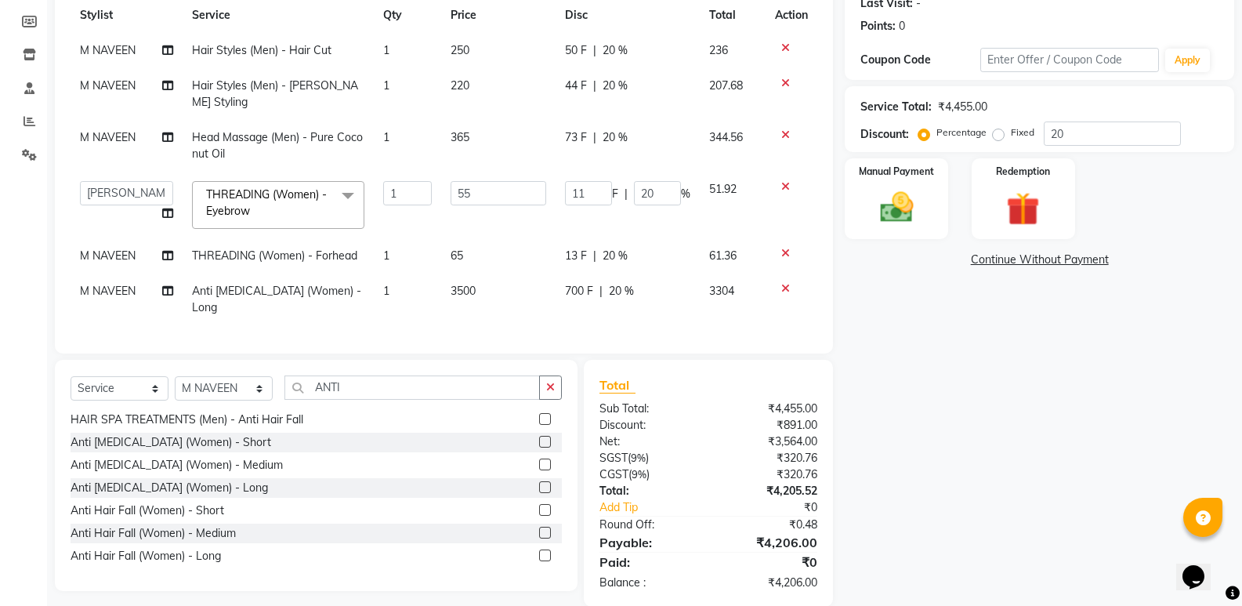
scroll to position [229, 0]
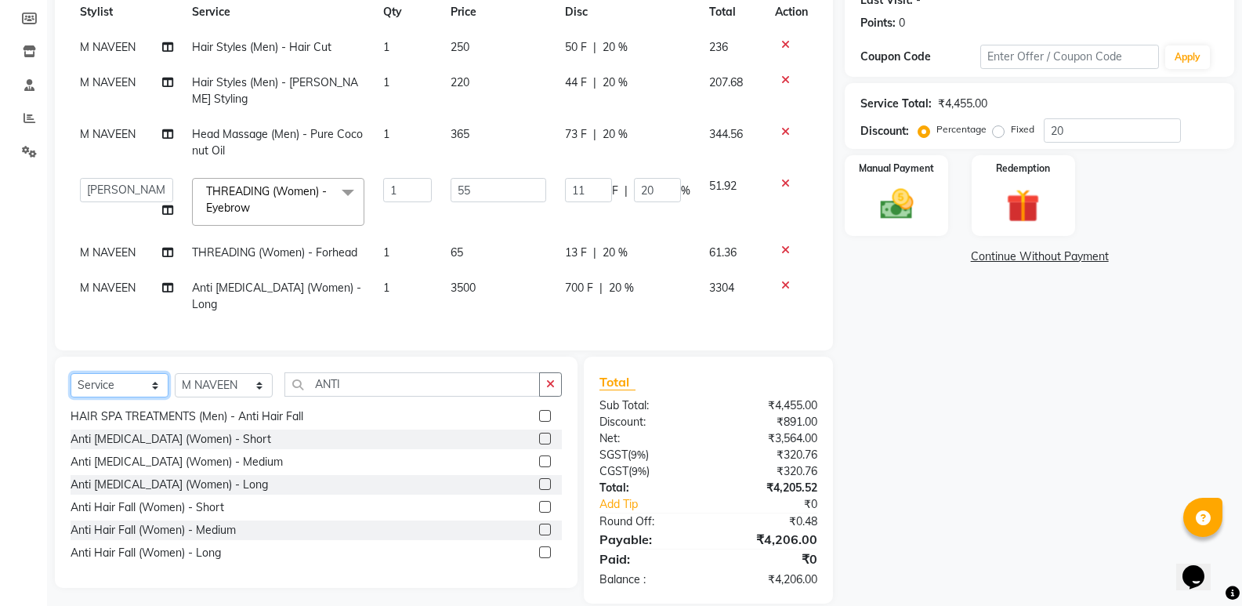
click at [137, 373] on select "Select Service Product Membership Package Voucher Prepaid Gift Card" at bounding box center [120, 385] width 98 height 24
click at [71, 373] on select "Select Service Product Membership Package Voucher Prepaid Gift Card" at bounding box center [120, 385] width 98 height 24
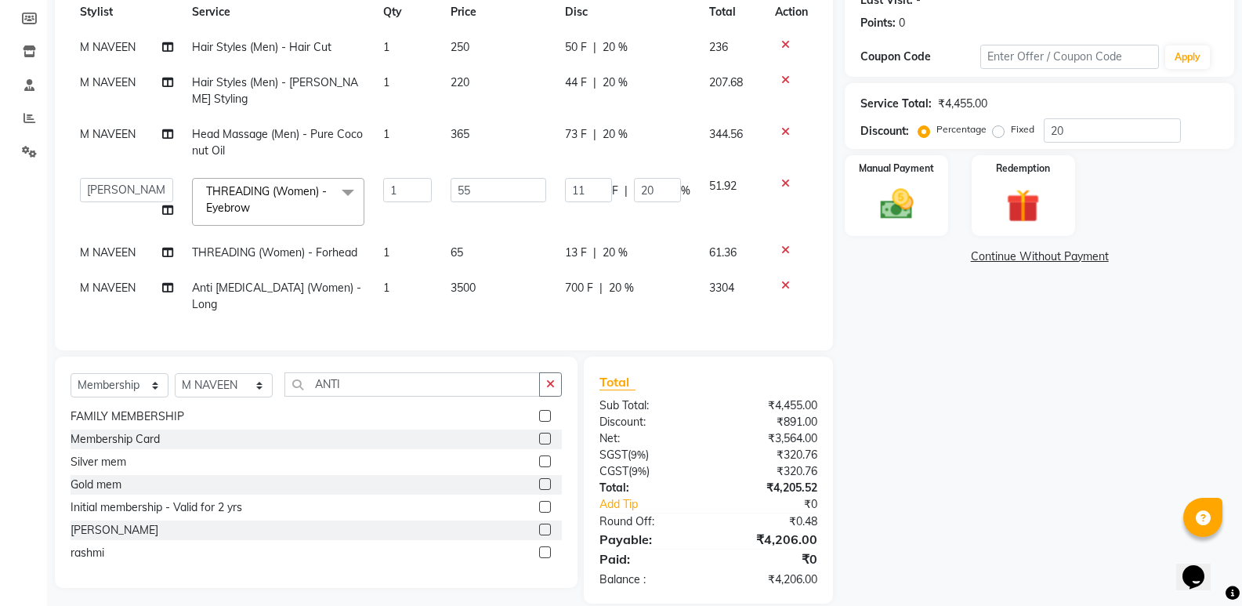
click at [539, 433] on label at bounding box center [545, 439] width 12 height 12
click at [539, 434] on input "checkbox" at bounding box center [544, 439] width 10 height 10
select select "select"
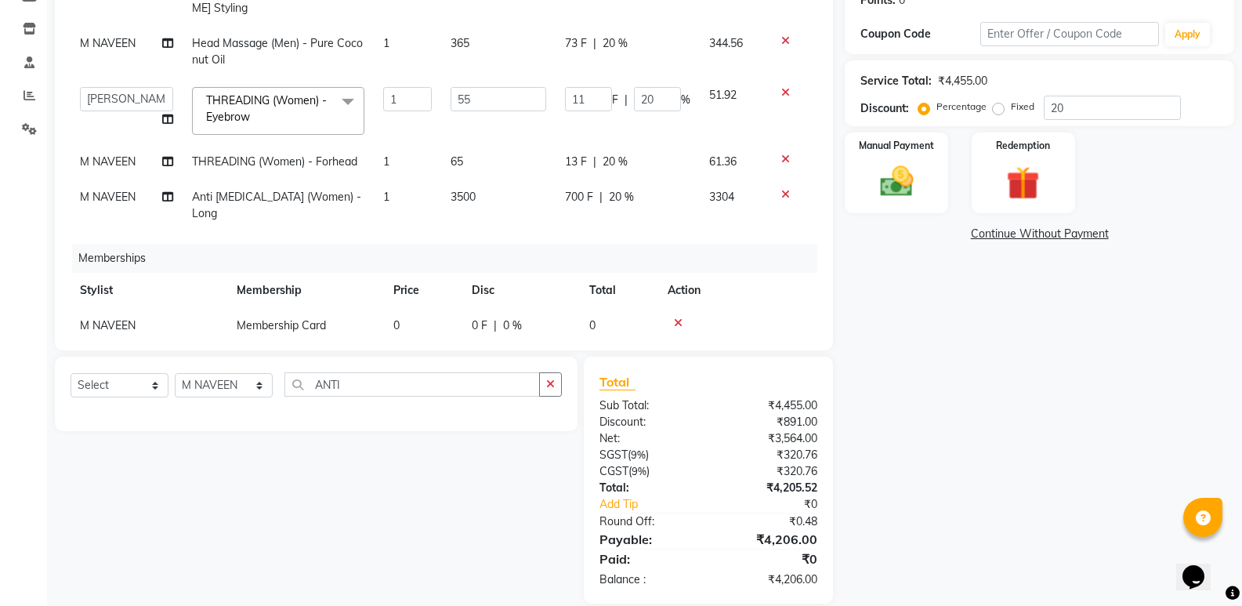
scroll to position [273, 0]
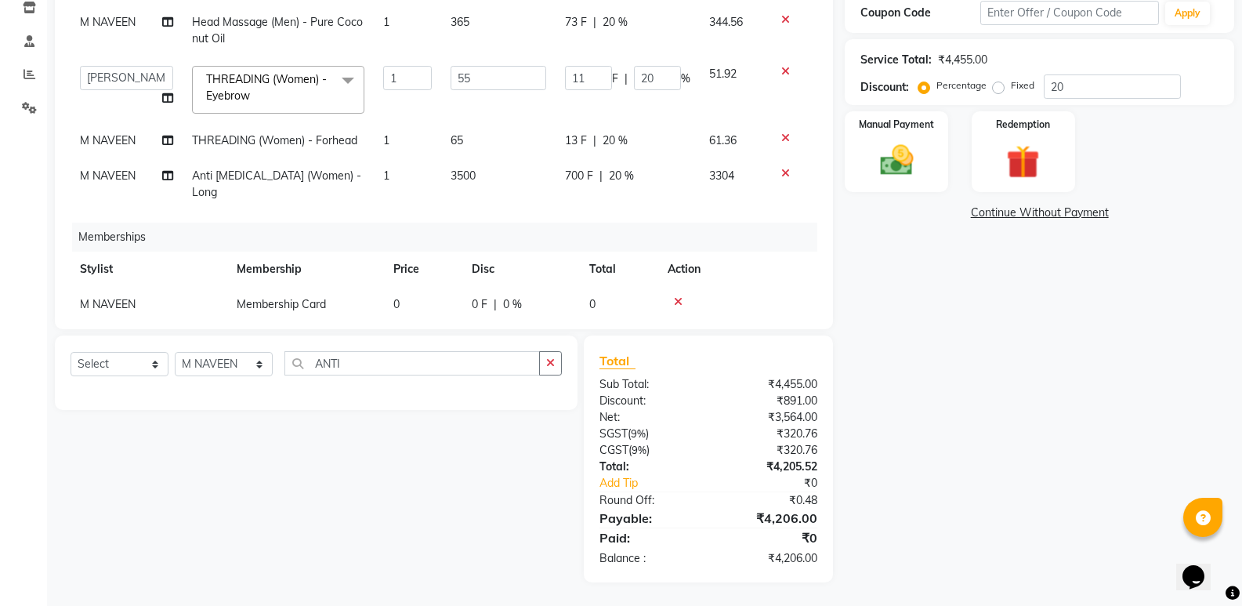
click at [405, 287] on td "0" at bounding box center [423, 304] width 78 height 35
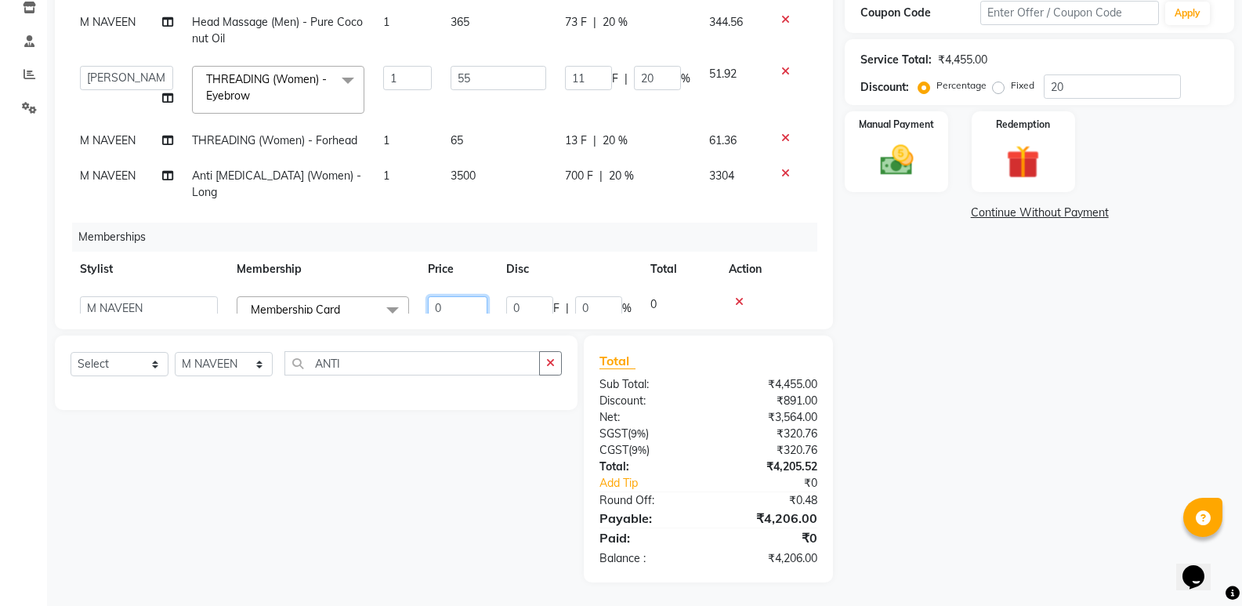
click at [464, 296] on input "0" at bounding box center [458, 308] width 60 height 24
type input "100"
click at [579, 223] on div "Memberships" at bounding box center [450, 237] width 757 height 29
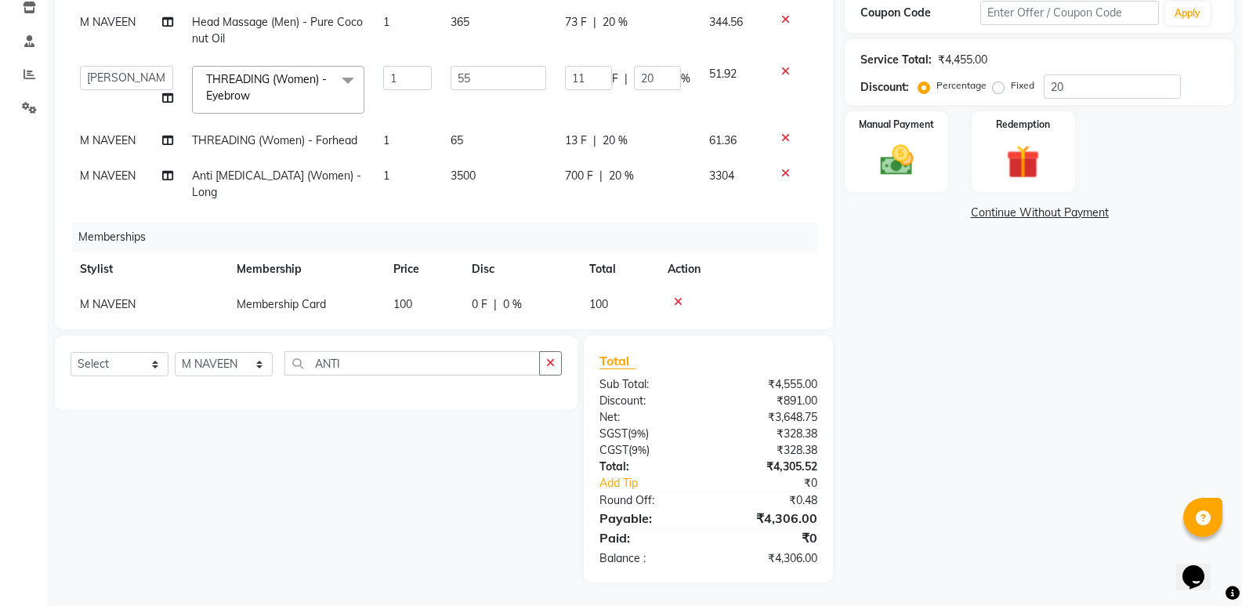
click at [579, 223] on div "Memberships" at bounding box center [450, 237] width 757 height 29
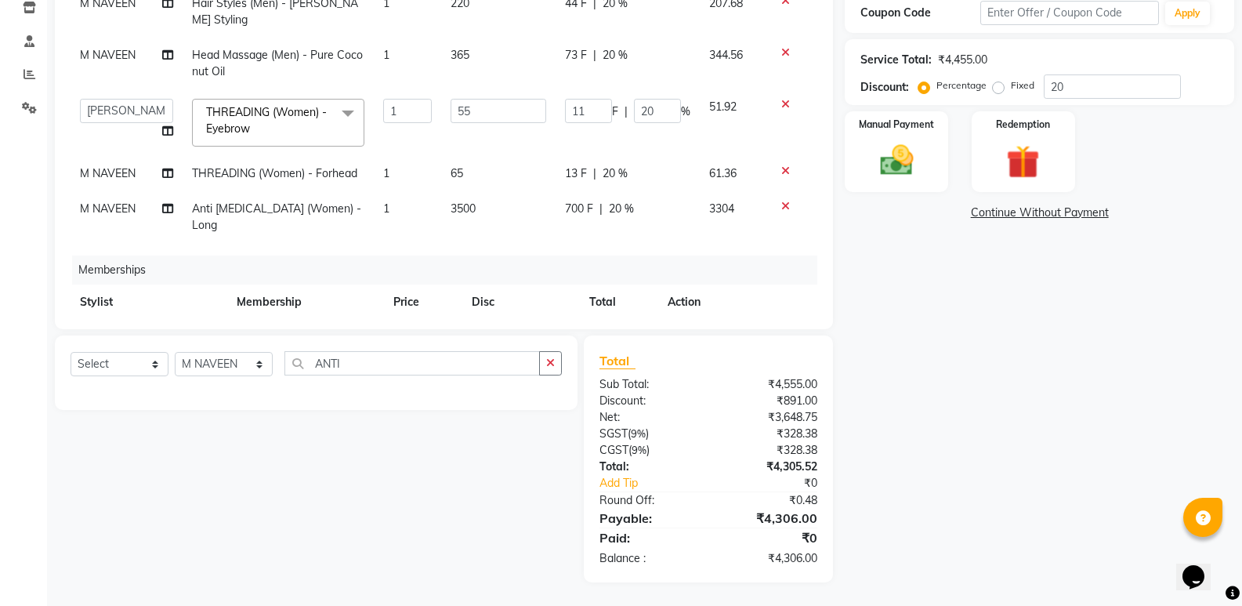
scroll to position [68, 0]
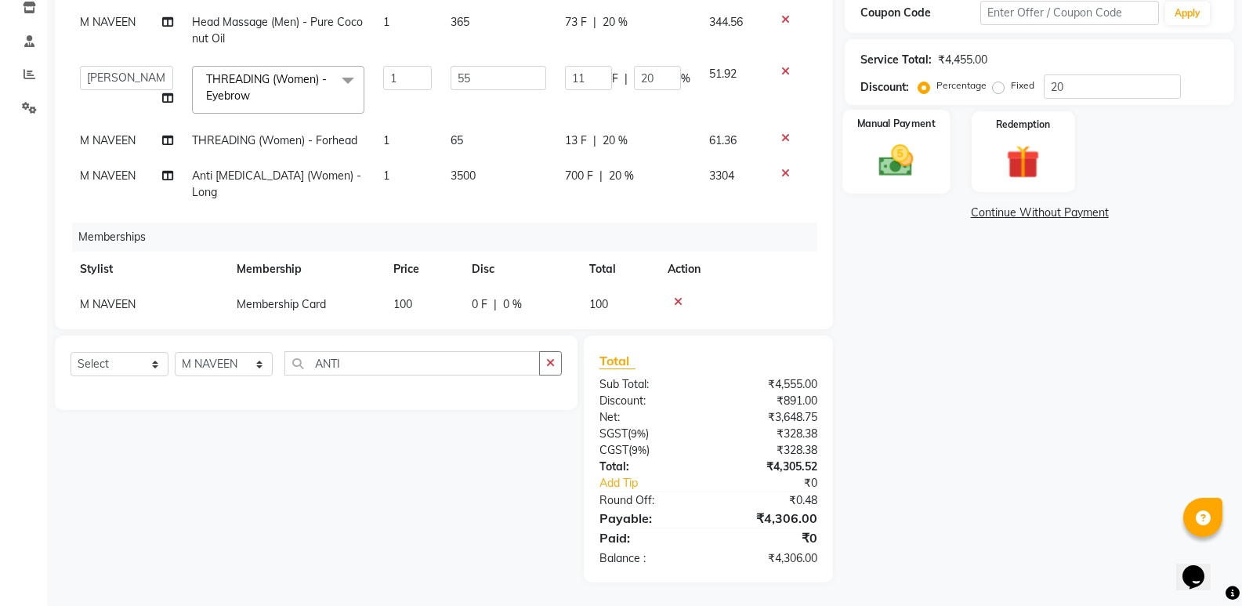
click at [885, 147] on img at bounding box center [896, 160] width 56 height 40
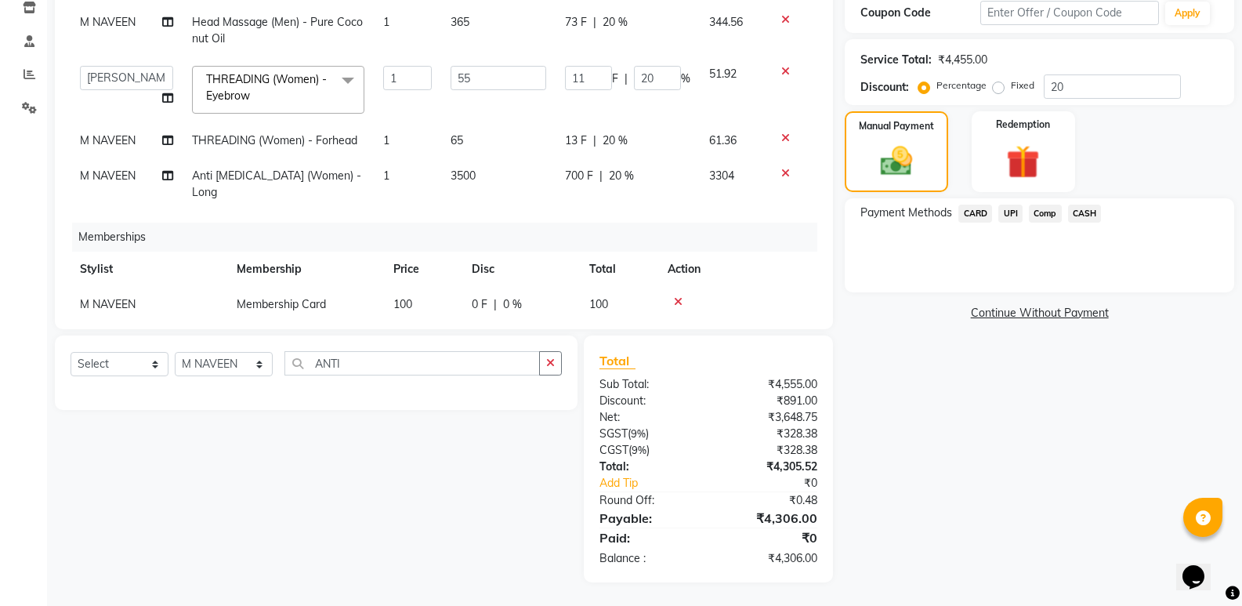
click at [1009, 209] on span "UPI" at bounding box center [1010, 214] width 24 height 18
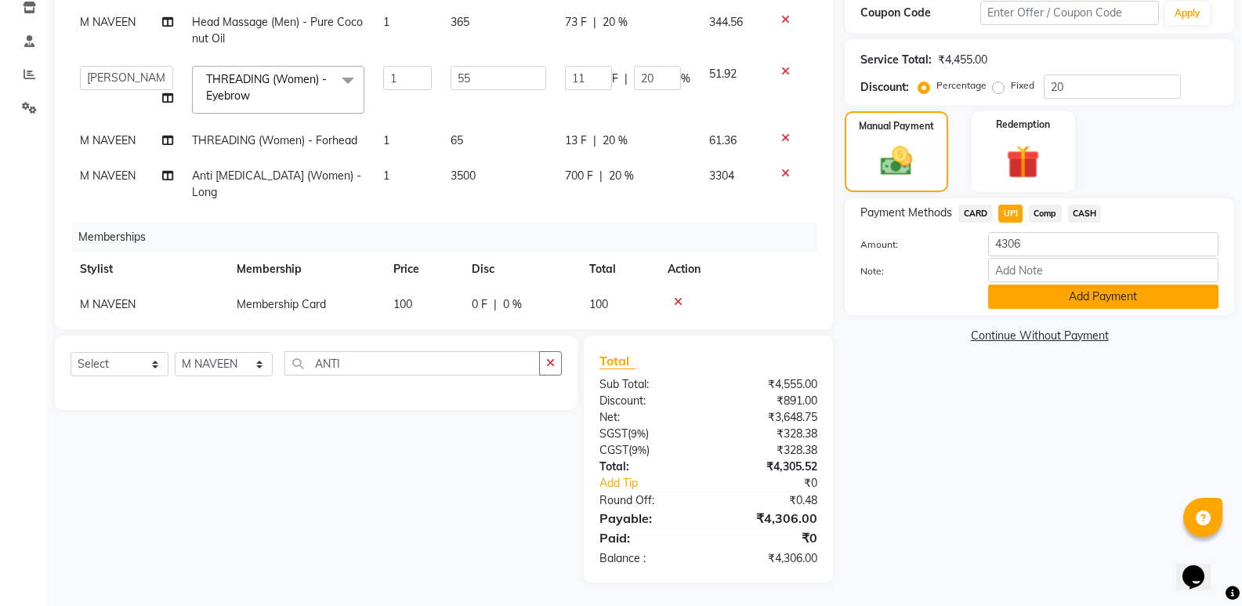
click at [1052, 291] on button "Add Payment" at bounding box center [1103, 296] width 230 height 24
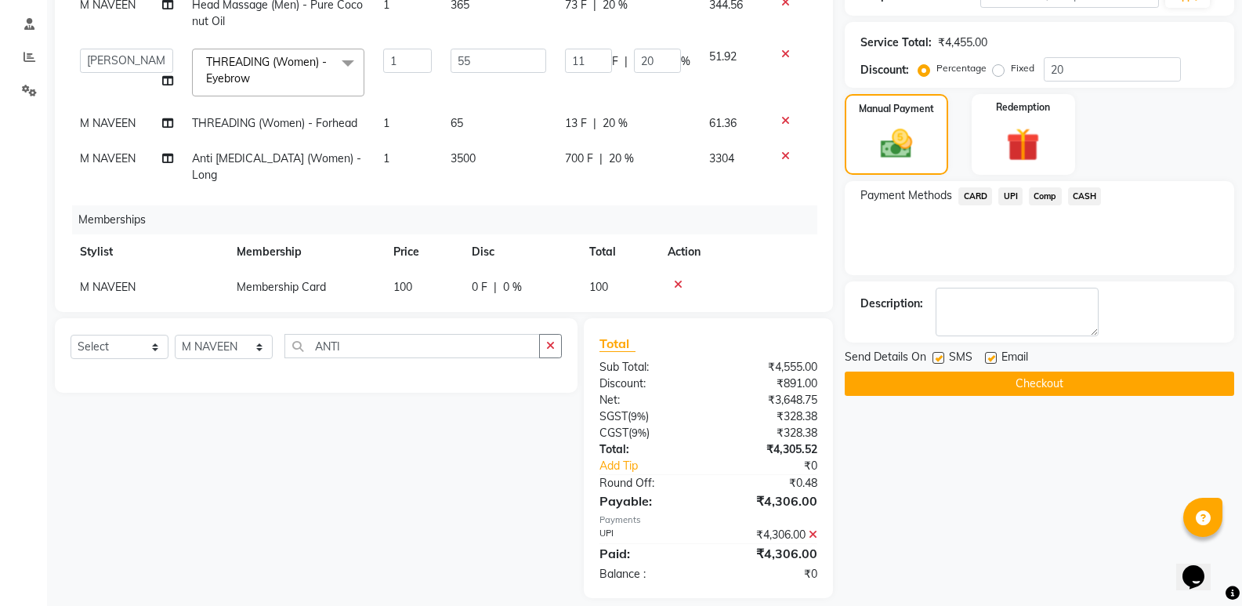
scroll to position [306, 0]
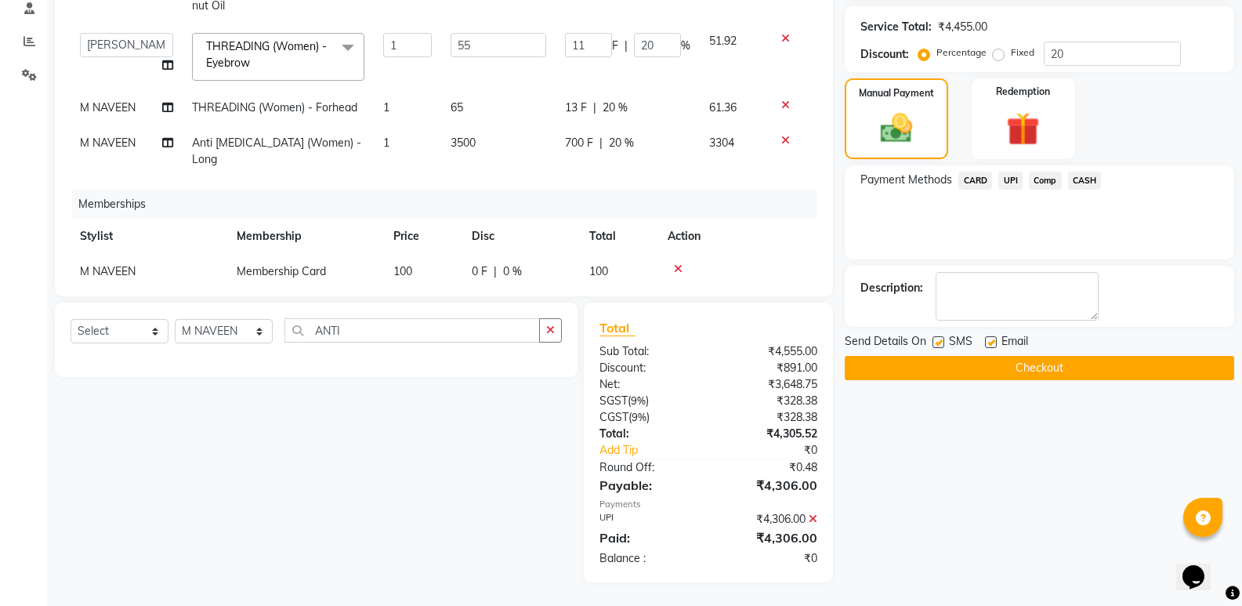
click at [960, 362] on button "Checkout" at bounding box center [1039, 368] width 389 height 24
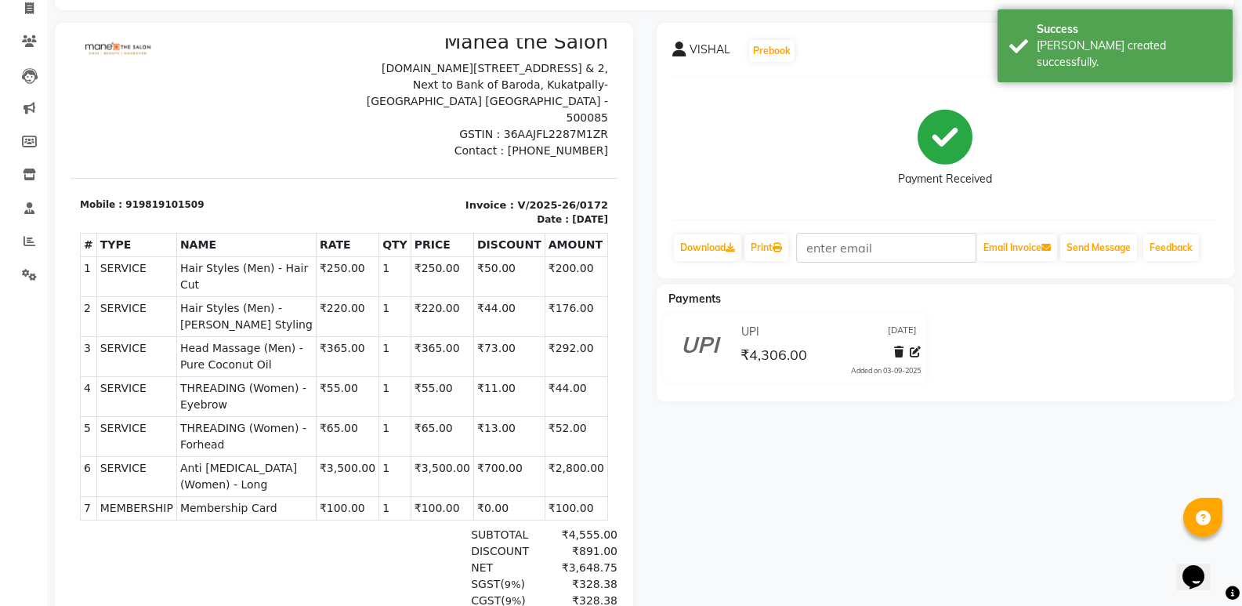
scroll to position [198, 0]
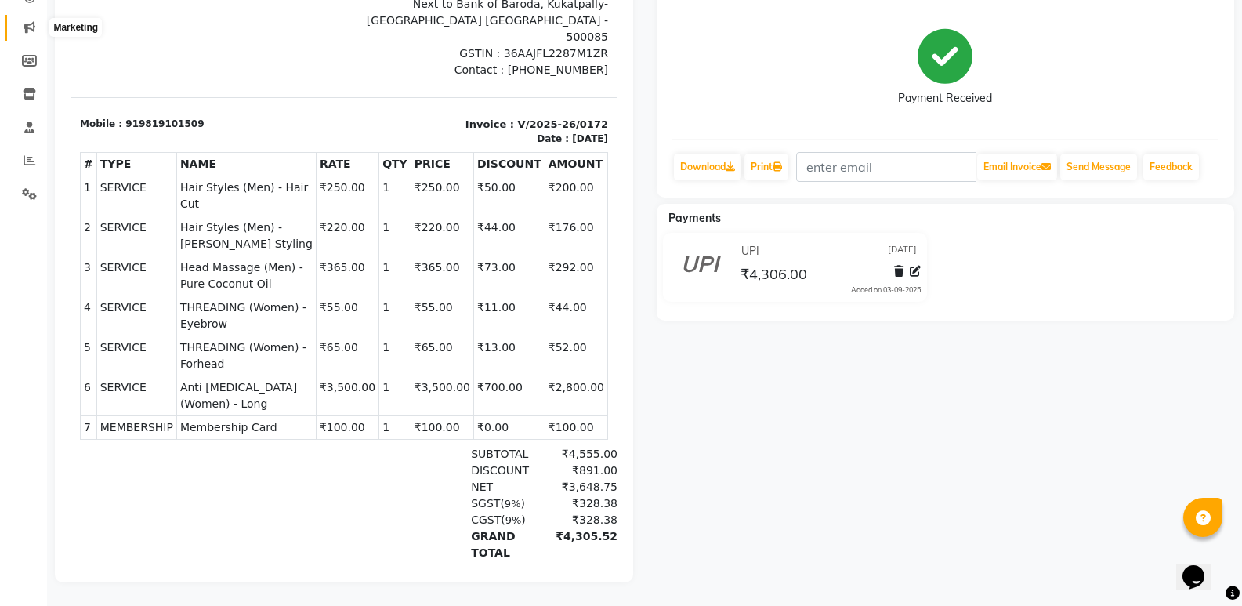
click at [20, 19] on span at bounding box center [29, 28] width 27 height 18
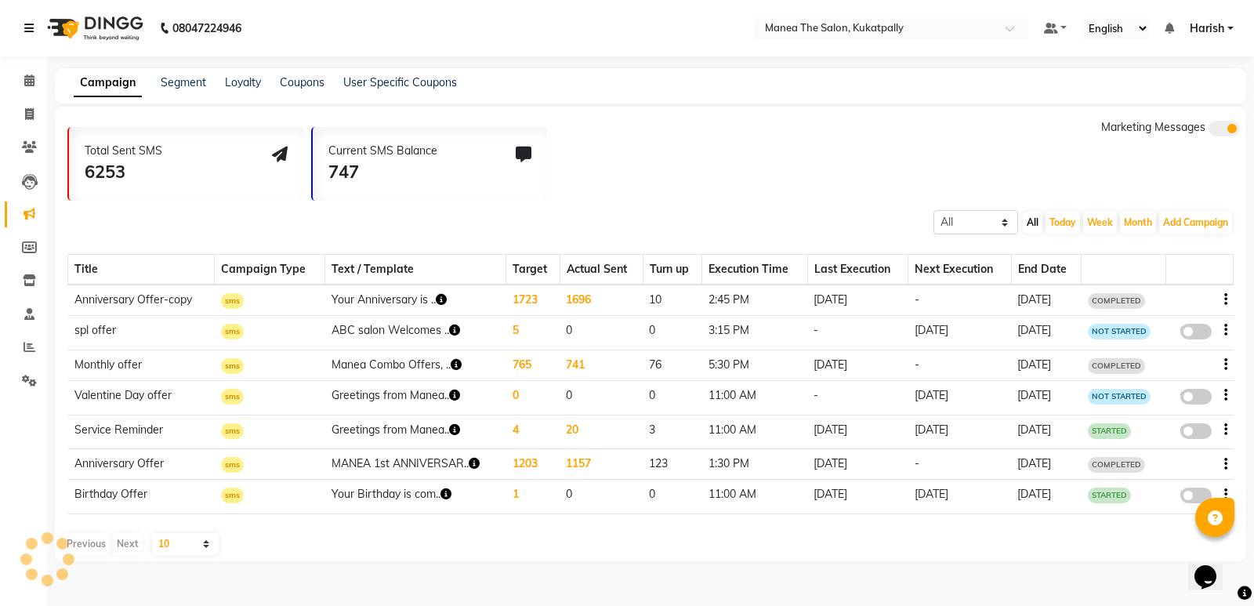
click at [32, 48] on link at bounding box center [32, 28] width 16 height 44
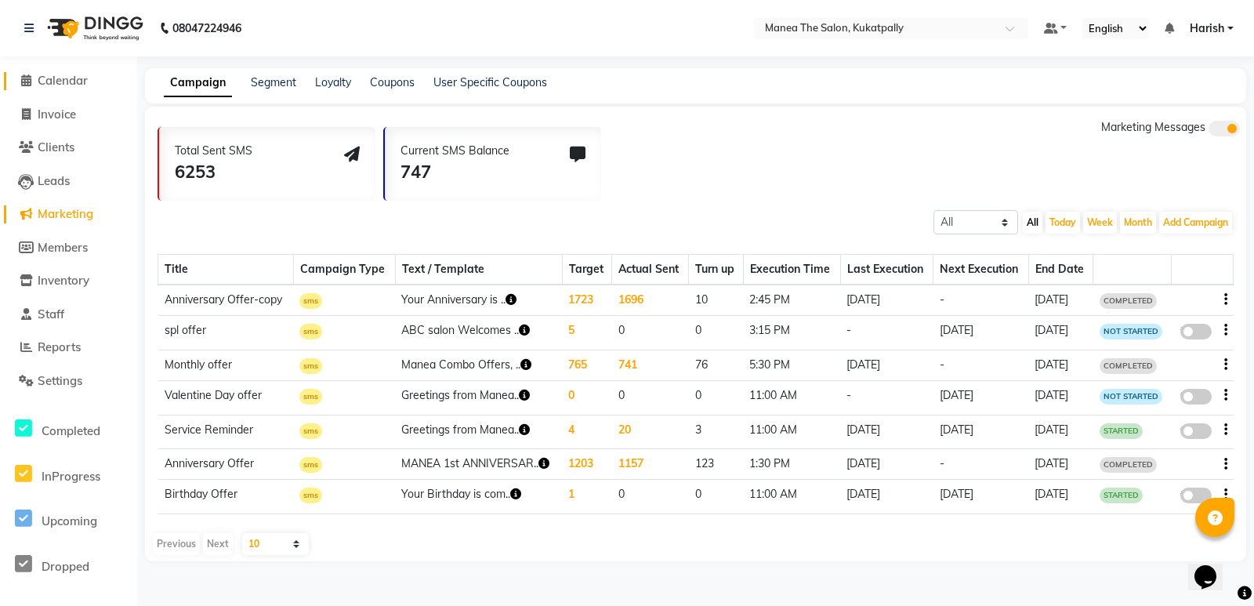
click at [22, 72] on li "Calendar" at bounding box center [68, 81] width 137 height 34
click at [24, 74] on icon at bounding box center [26, 80] width 10 height 12
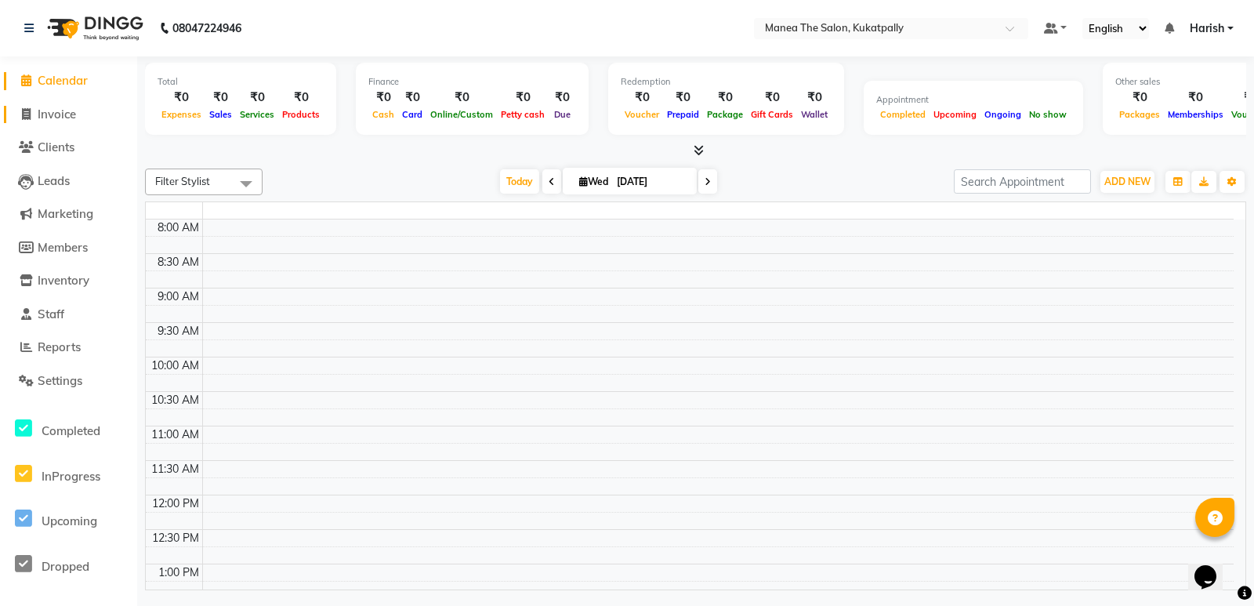
click at [19, 117] on span at bounding box center [26, 115] width 24 height 18
select select "service"
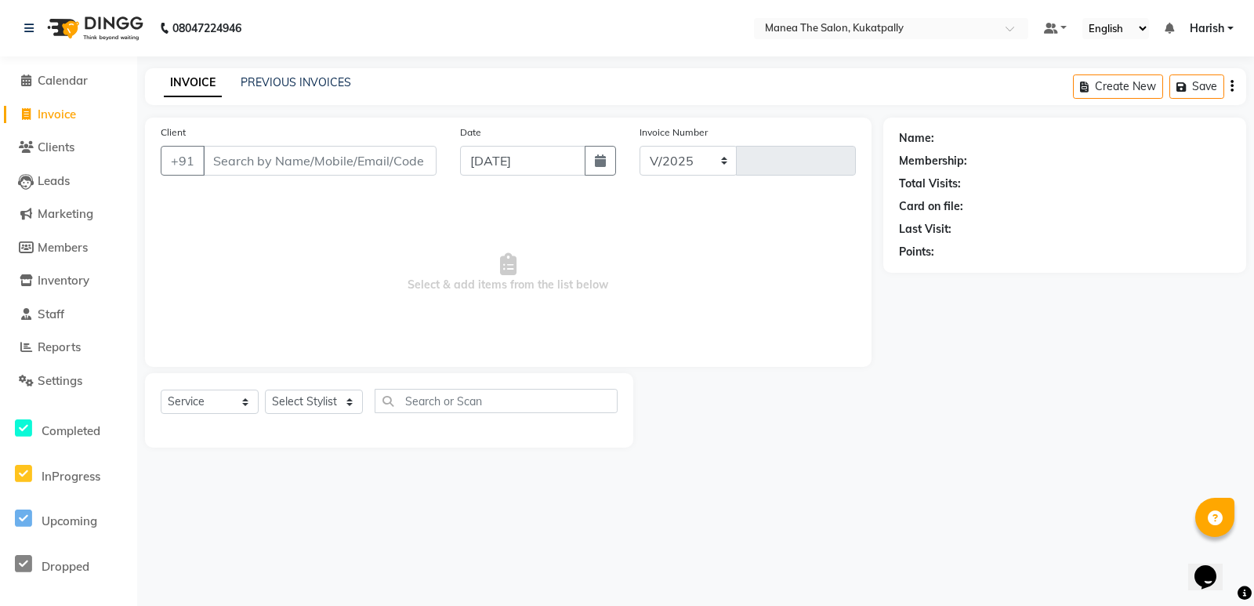
select select "5471"
type input "0173"
